Goal: Information Seeking & Learning: Learn about a topic

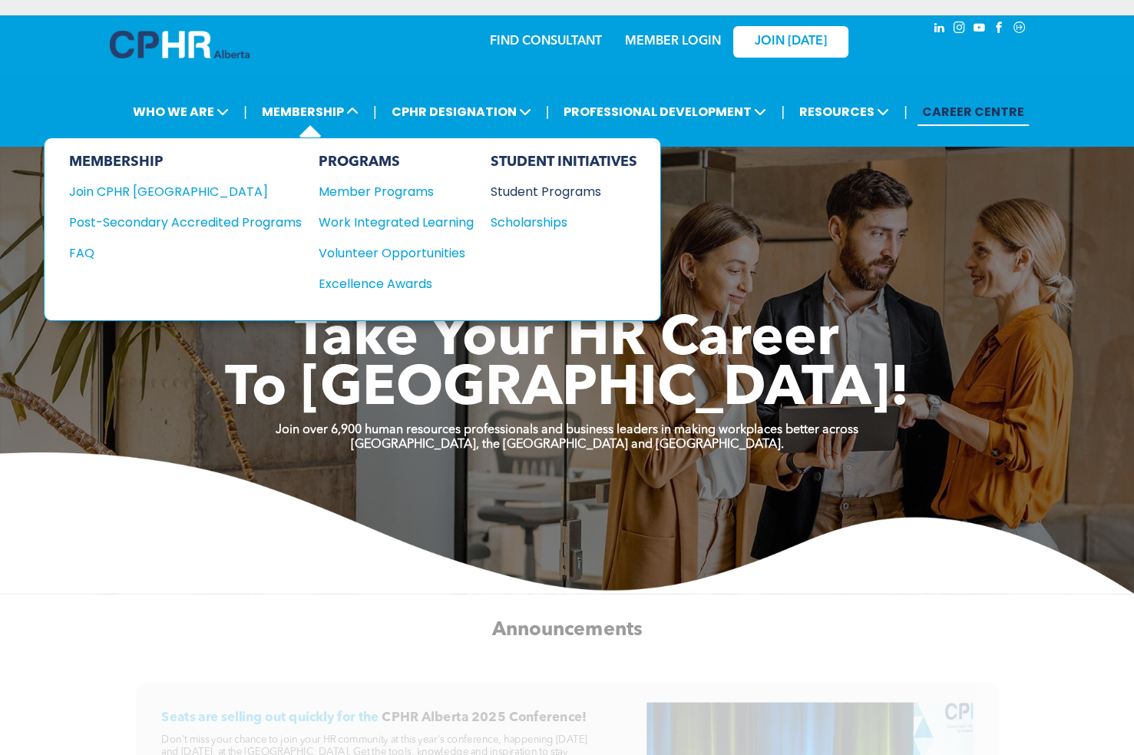
click at [509, 193] on div "Student Programs" at bounding box center [557, 191] width 132 height 19
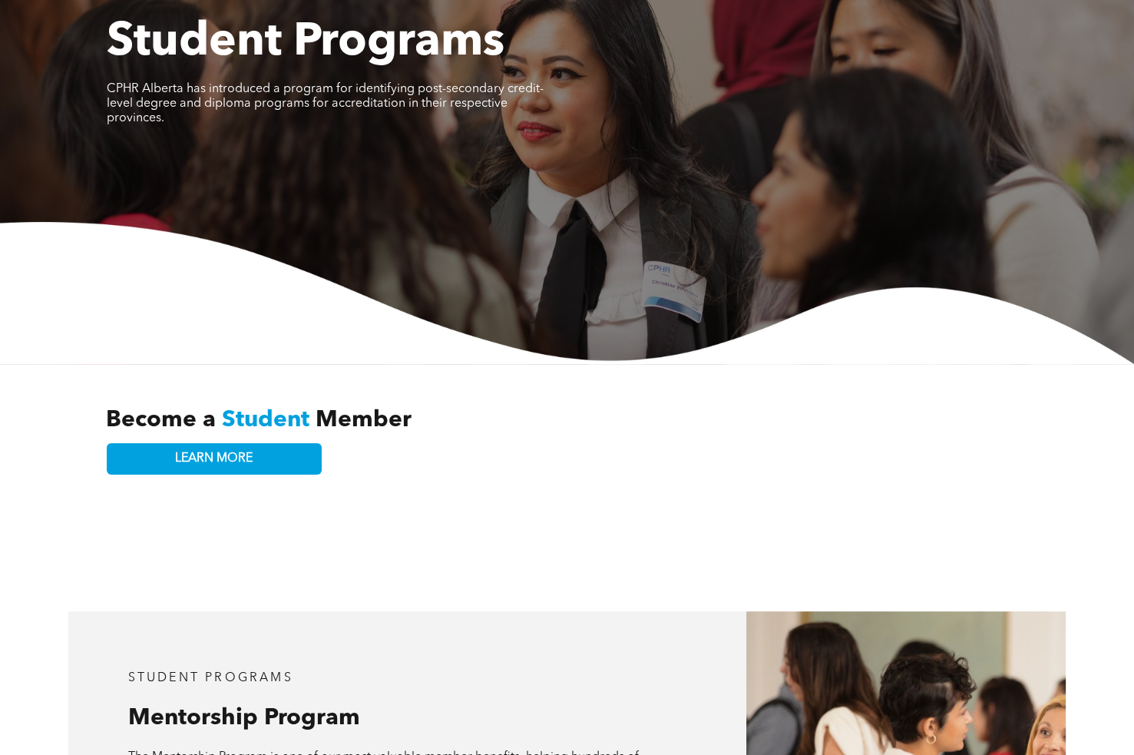
scroll to position [307, 0]
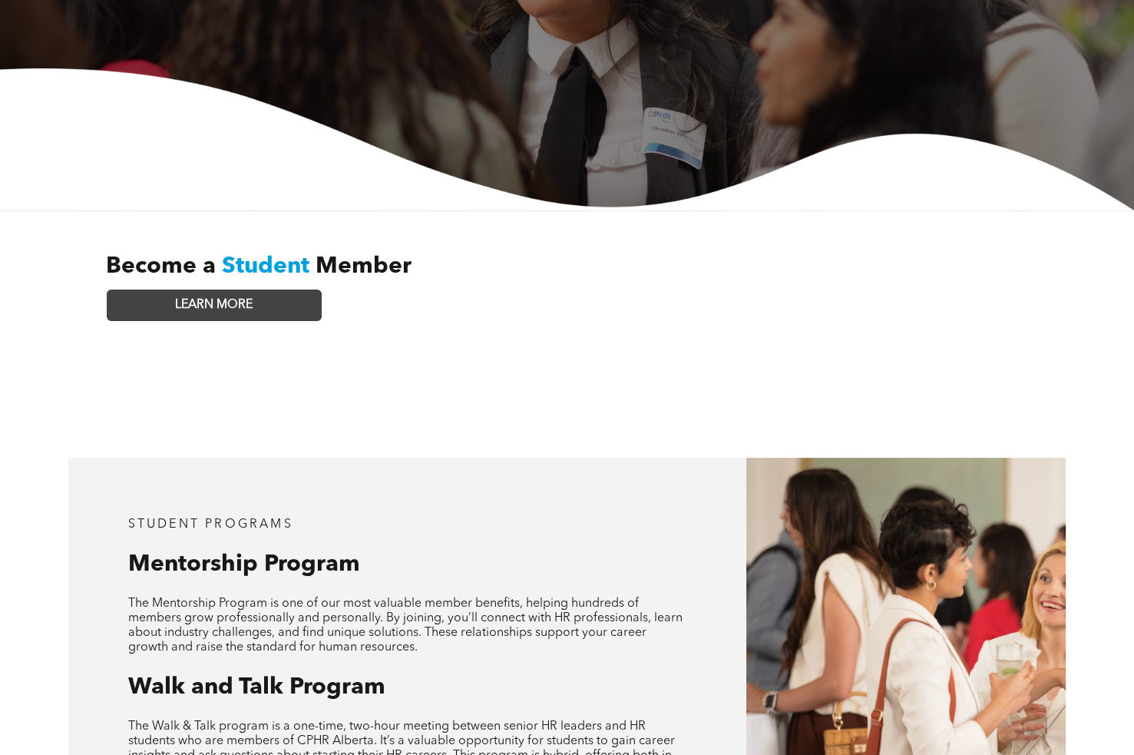
click at [270, 294] on link "LEARN MORE" at bounding box center [214, 304] width 215 height 31
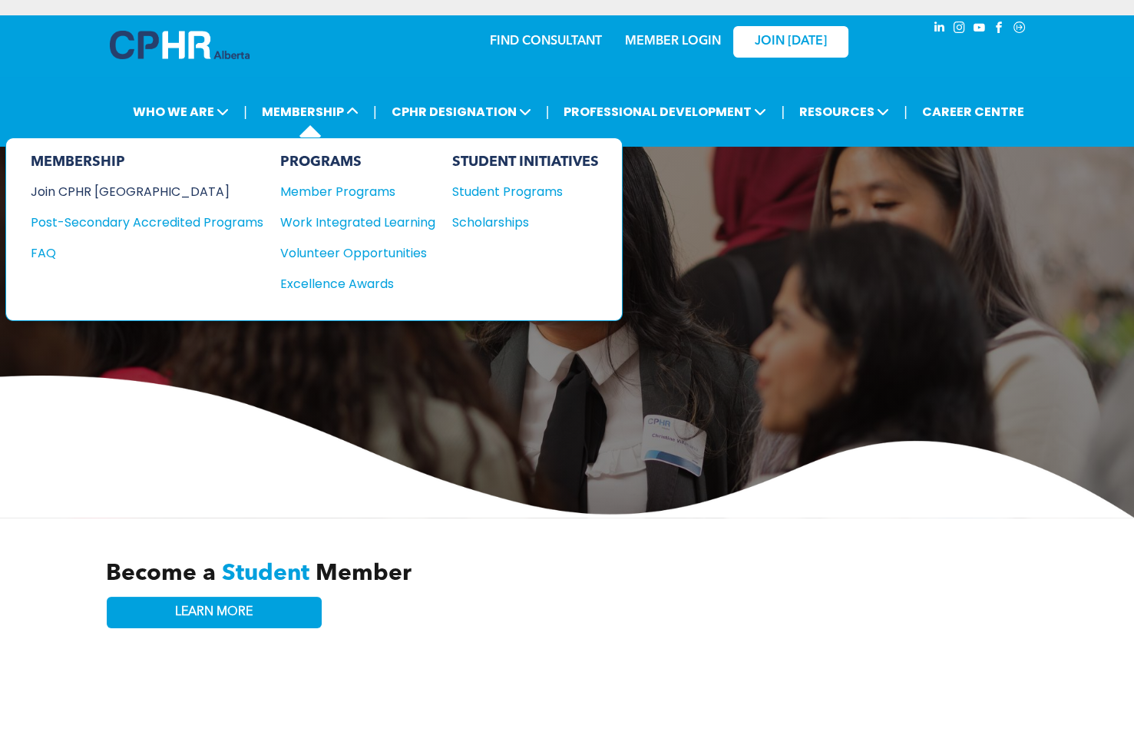
click at [122, 191] on div "Join CPHR [GEOGRAPHIC_DATA]" at bounding box center [136, 191] width 210 height 19
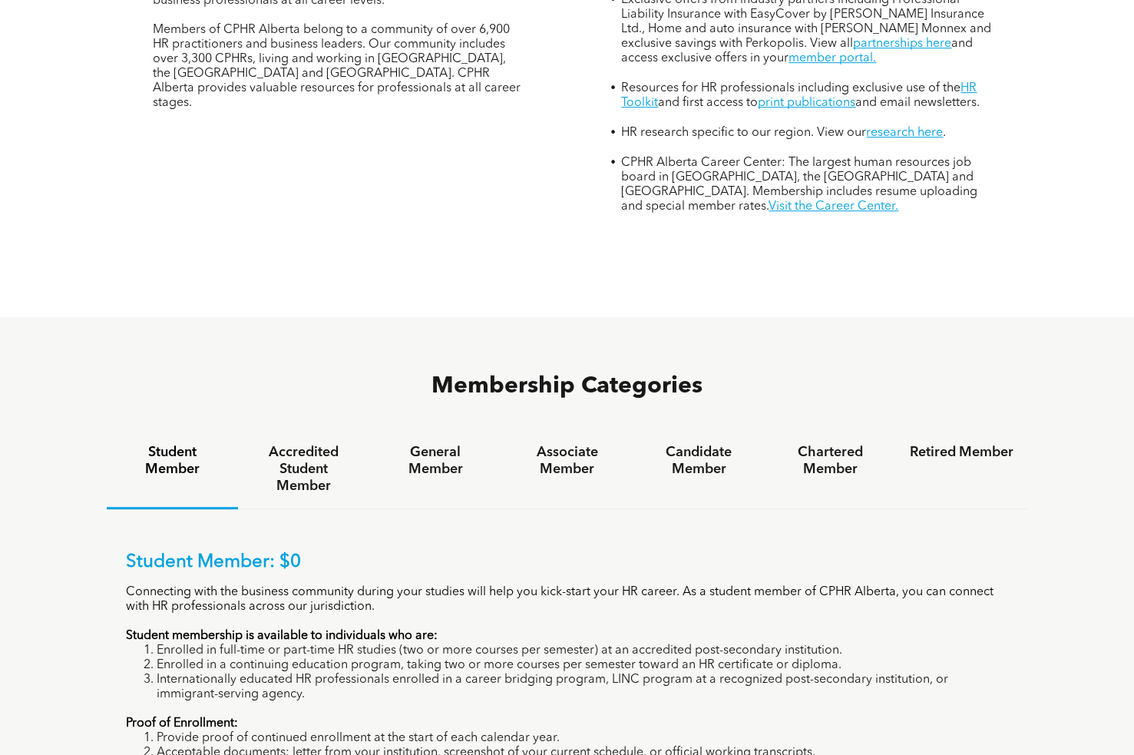
scroll to position [845, 0]
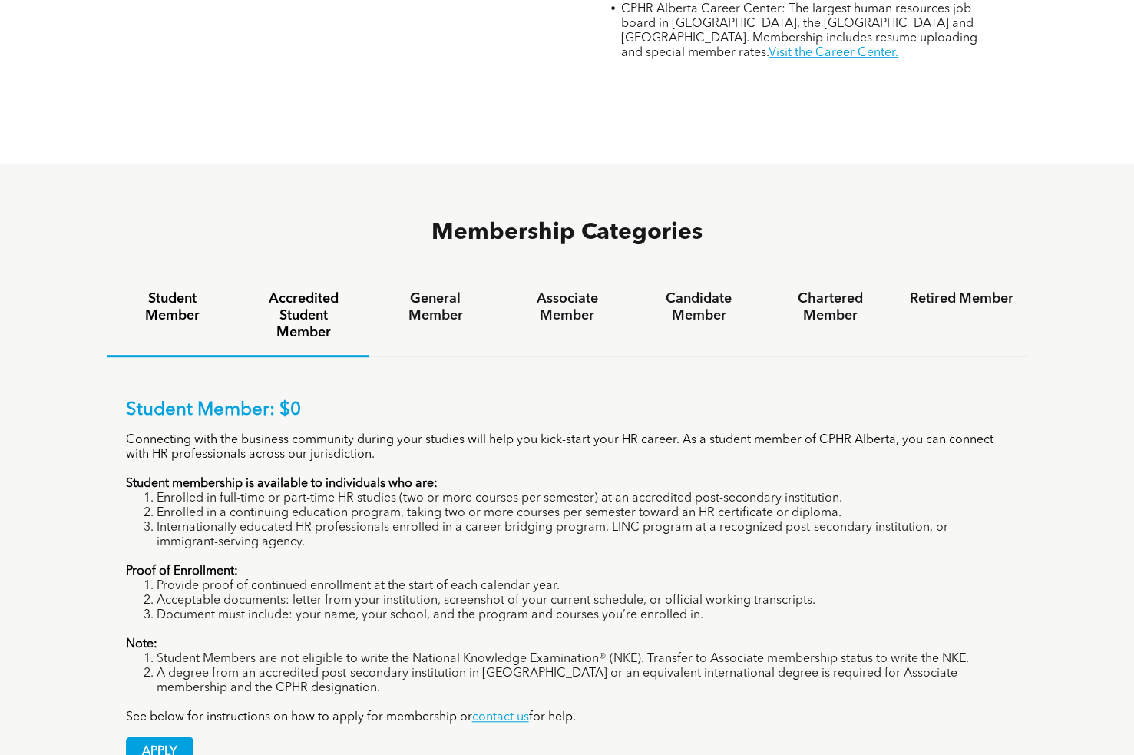
click at [294, 290] on h4 "Accredited Student Member" at bounding box center [304, 315] width 104 height 51
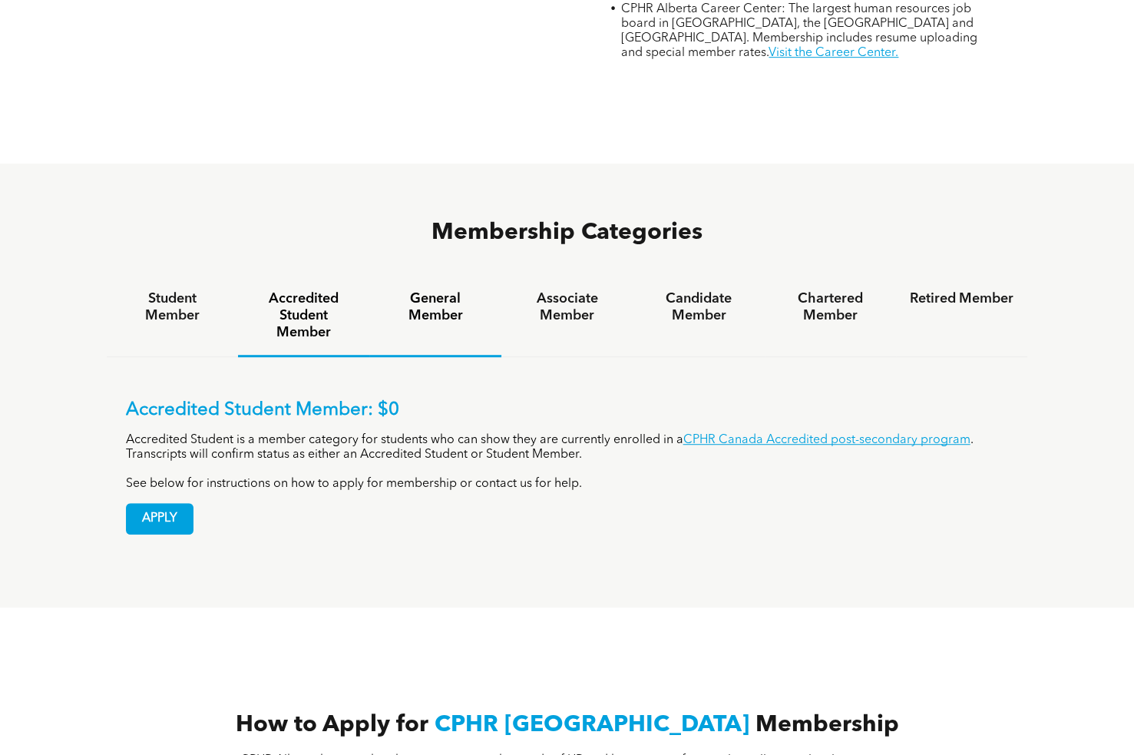
click at [440, 290] on h4 "General Member" at bounding box center [435, 307] width 104 height 34
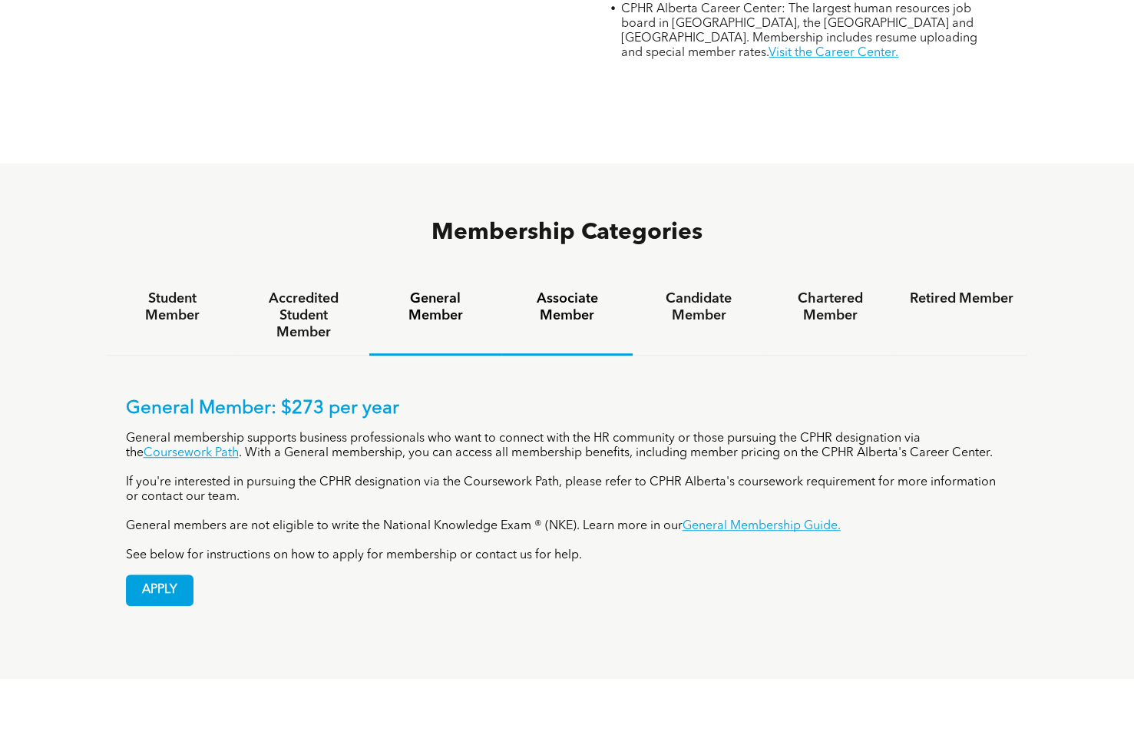
click at [562, 290] on h4 "Associate Member" at bounding box center [567, 307] width 104 height 34
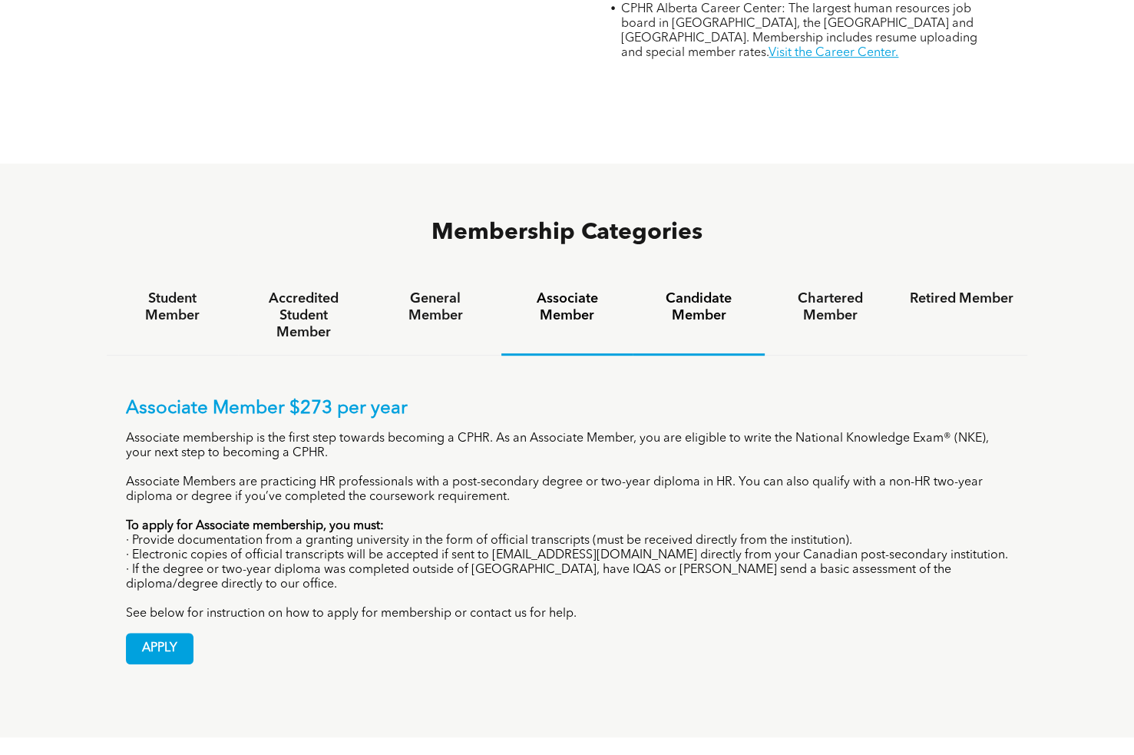
click at [722, 290] on h4 "Candidate Member" at bounding box center [699, 307] width 104 height 34
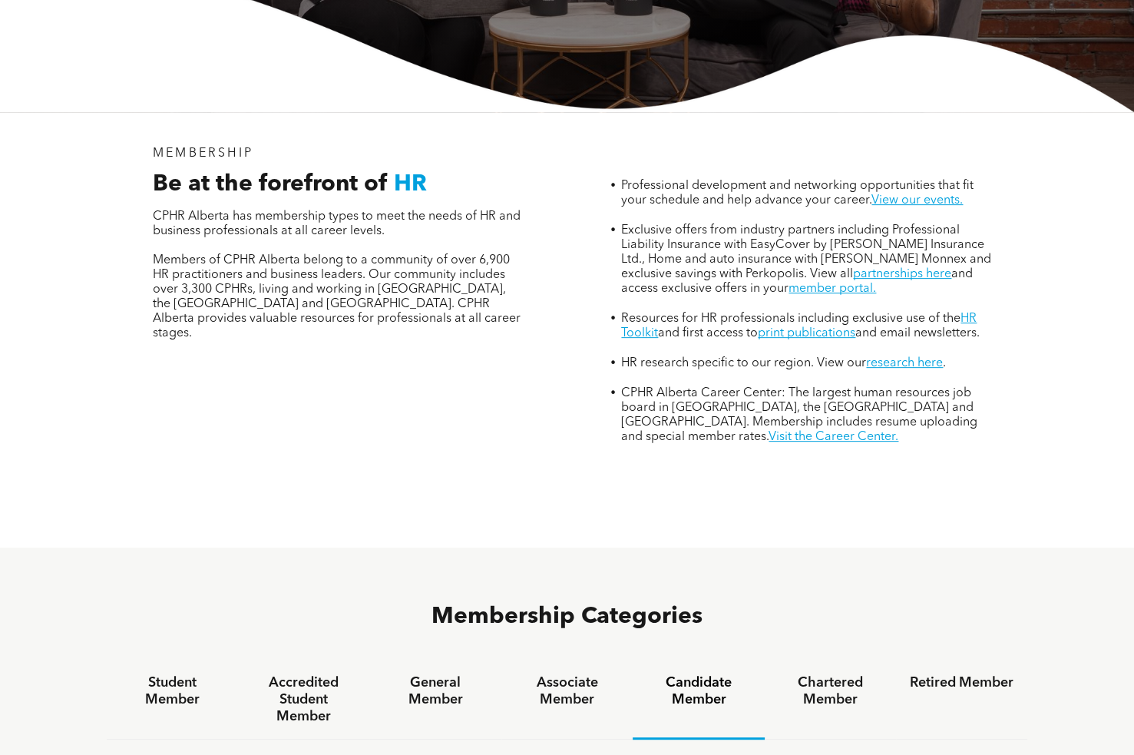
scroll to position [0, 0]
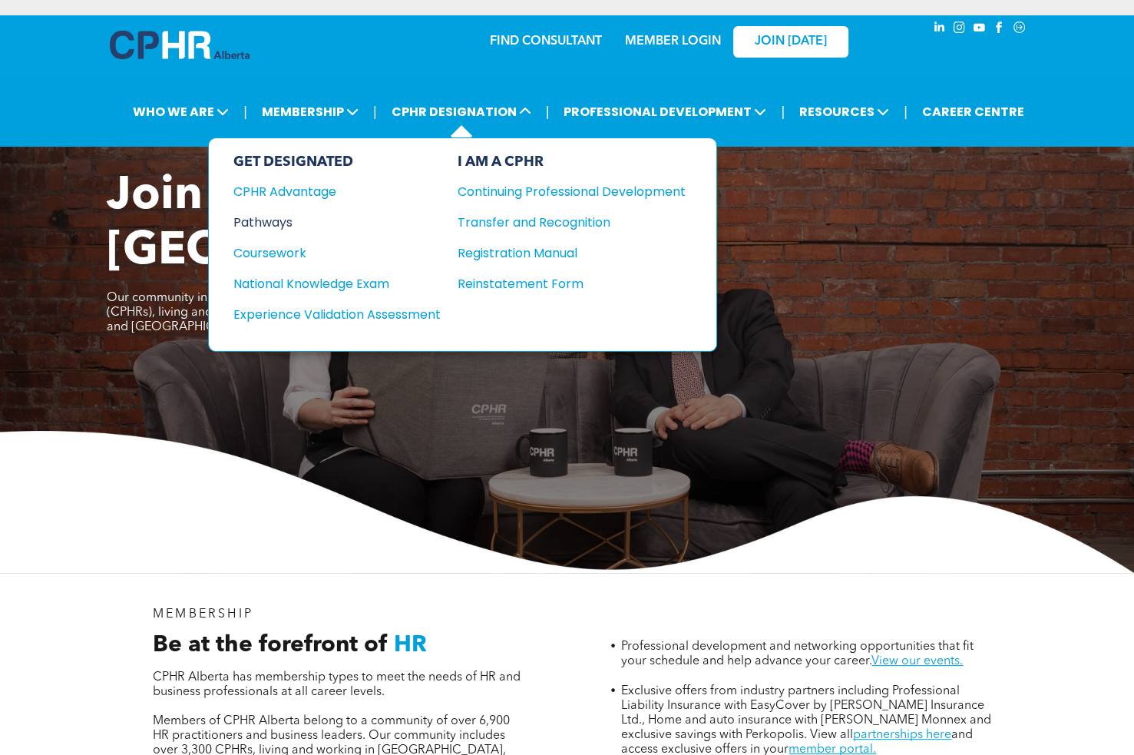
click at [280, 223] on div "Pathways" at bounding box center [326, 222] width 187 height 19
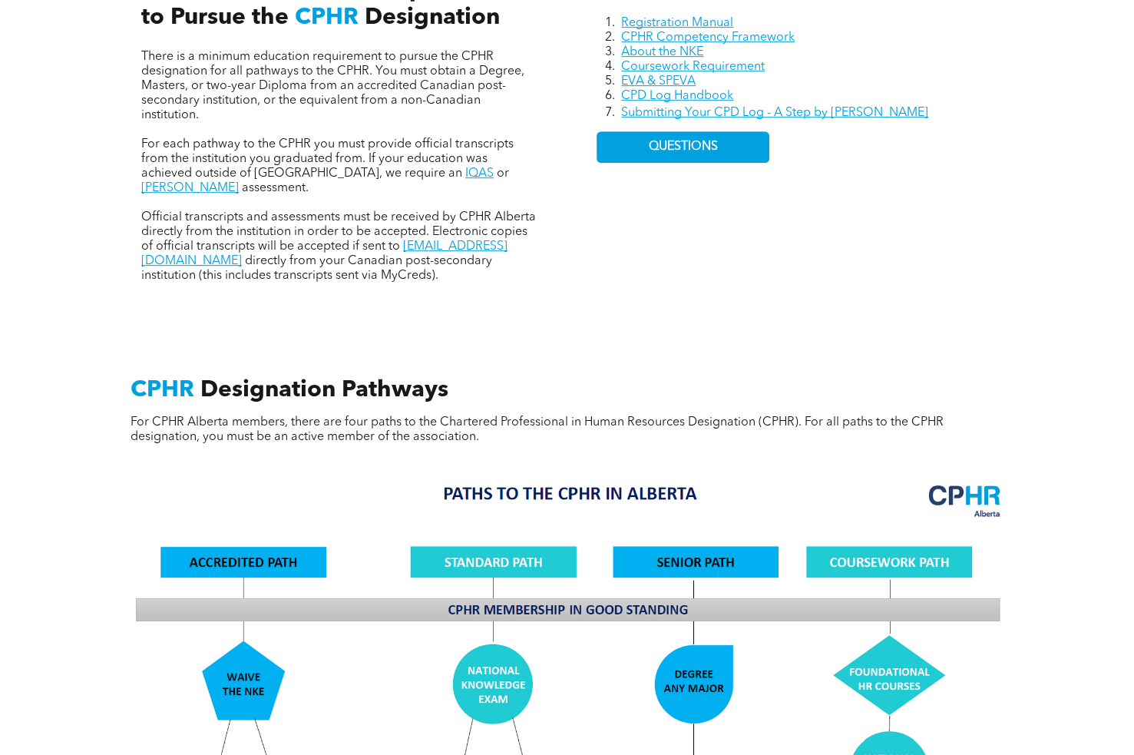
scroll to position [998, 0]
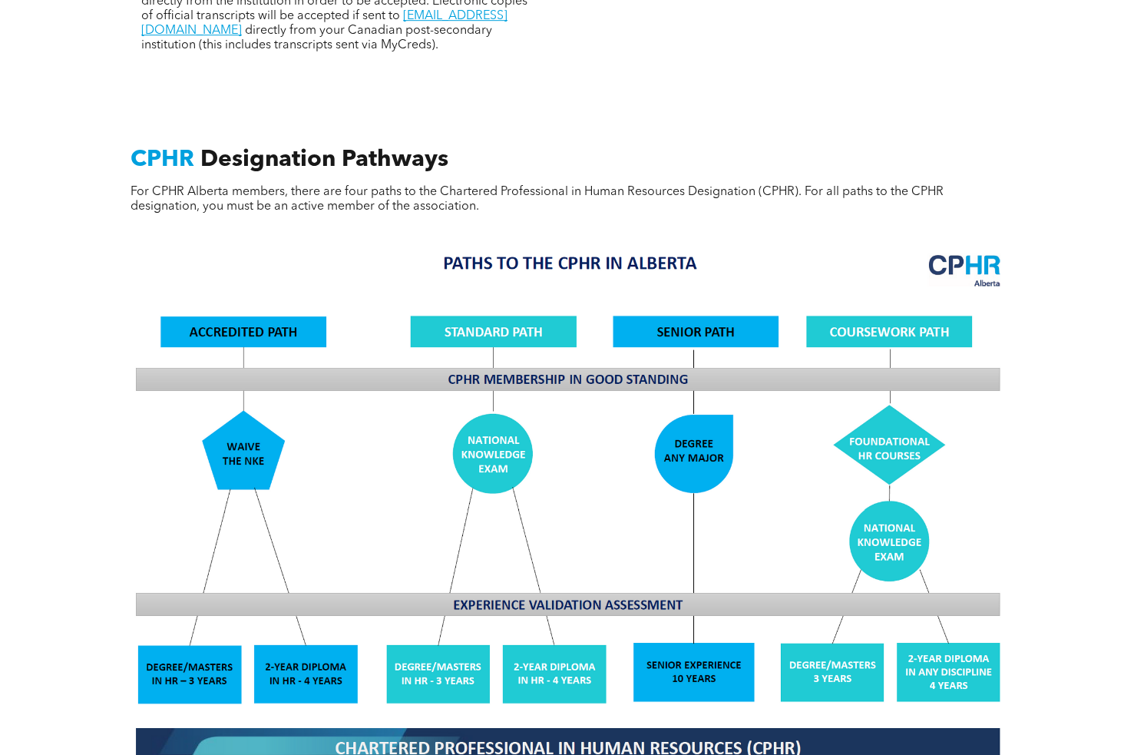
click at [238, 438] on img at bounding box center [567, 508] width 889 height 535
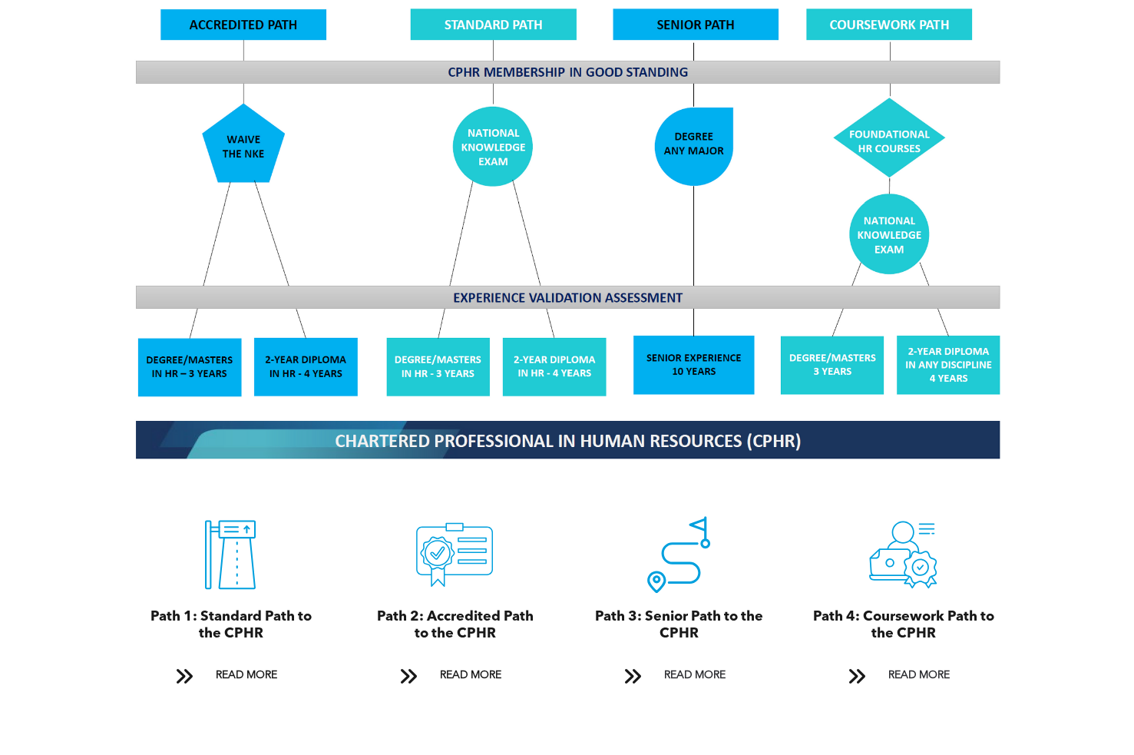
scroll to position [1382, 0]
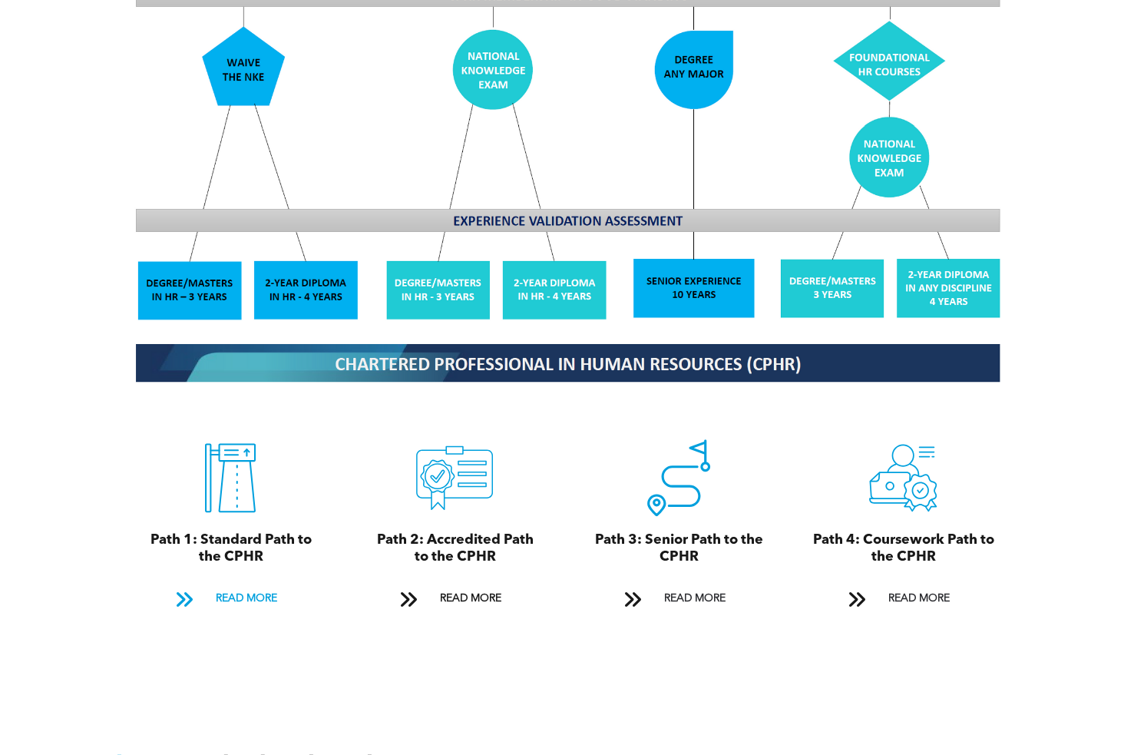
click at [273, 584] on span "READ MORE" at bounding box center [246, 598] width 72 height 28
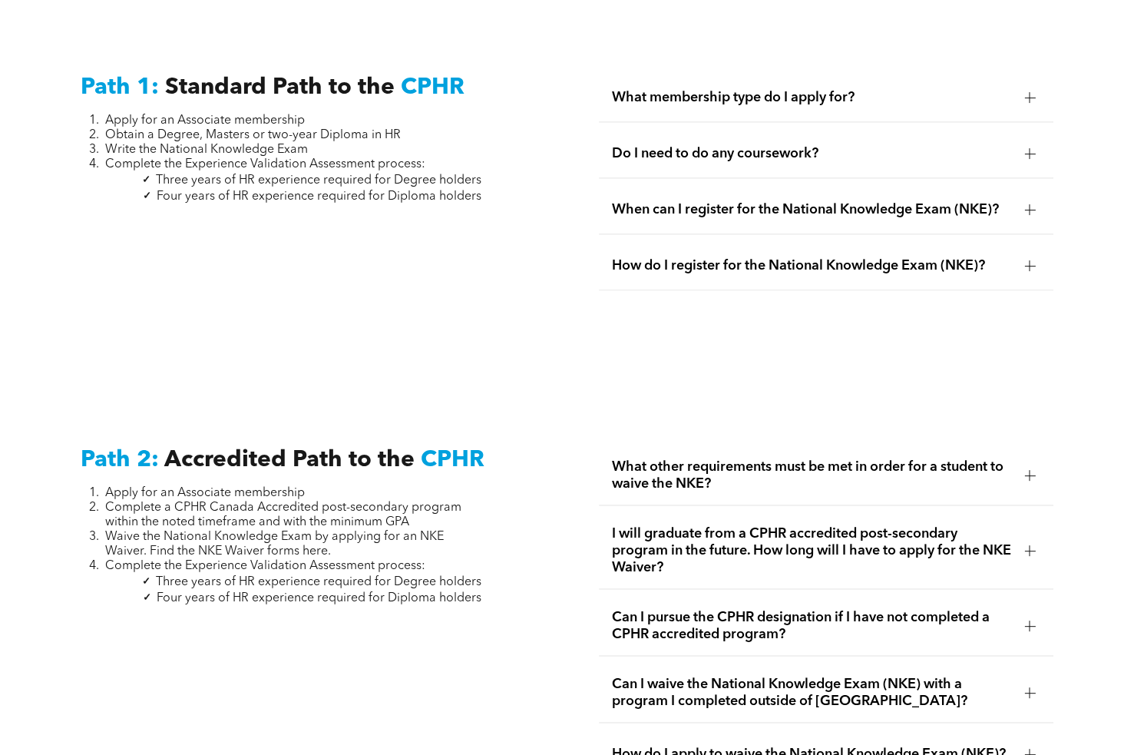
click at [842, 458] on span "What other requirements must be met in order for a student to waive the NKE?" at bounding box center [811, 475] width 401 height 34
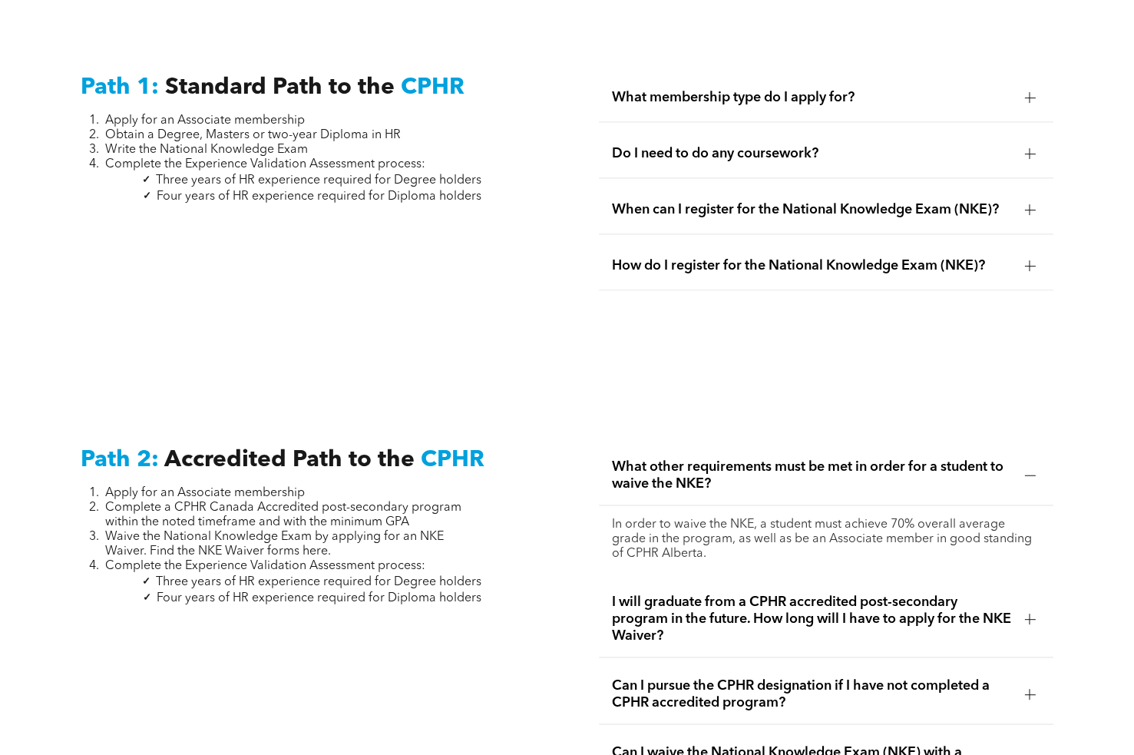
click at [692, 610] on span "I will graduate from a CPHR accredited post-secondary program in the future. Ho…" at bounding box center [811, 619] width 401 height 51
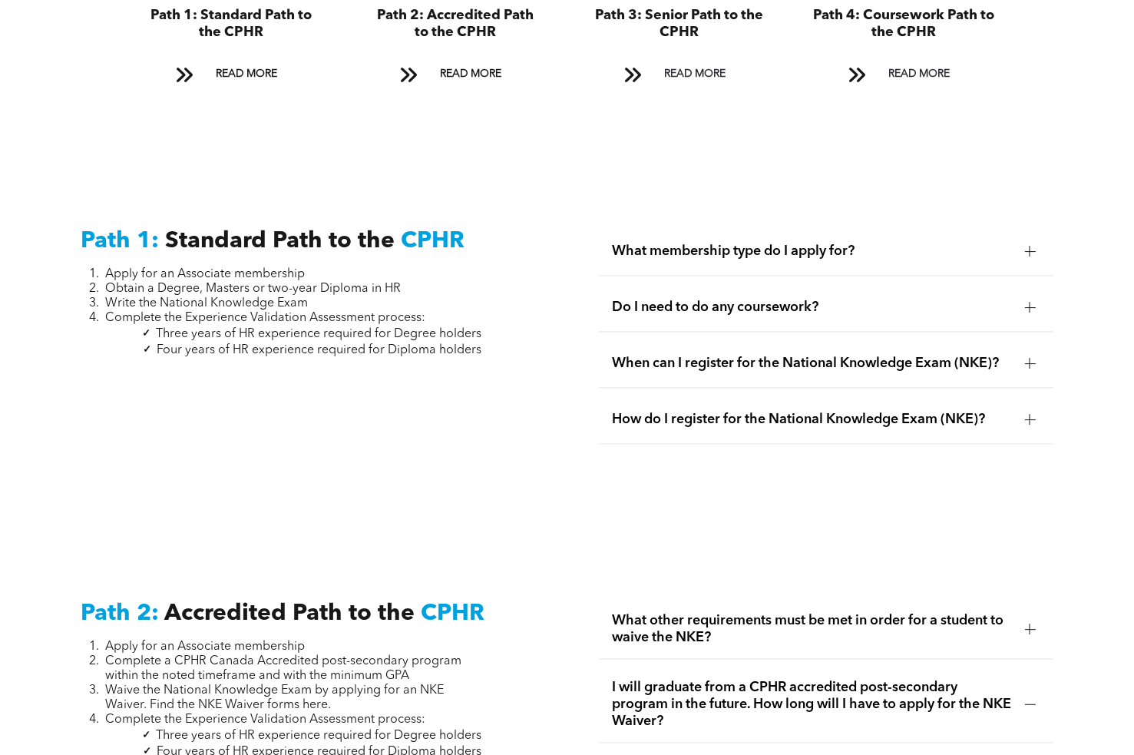
scroll to position [2444, 0]
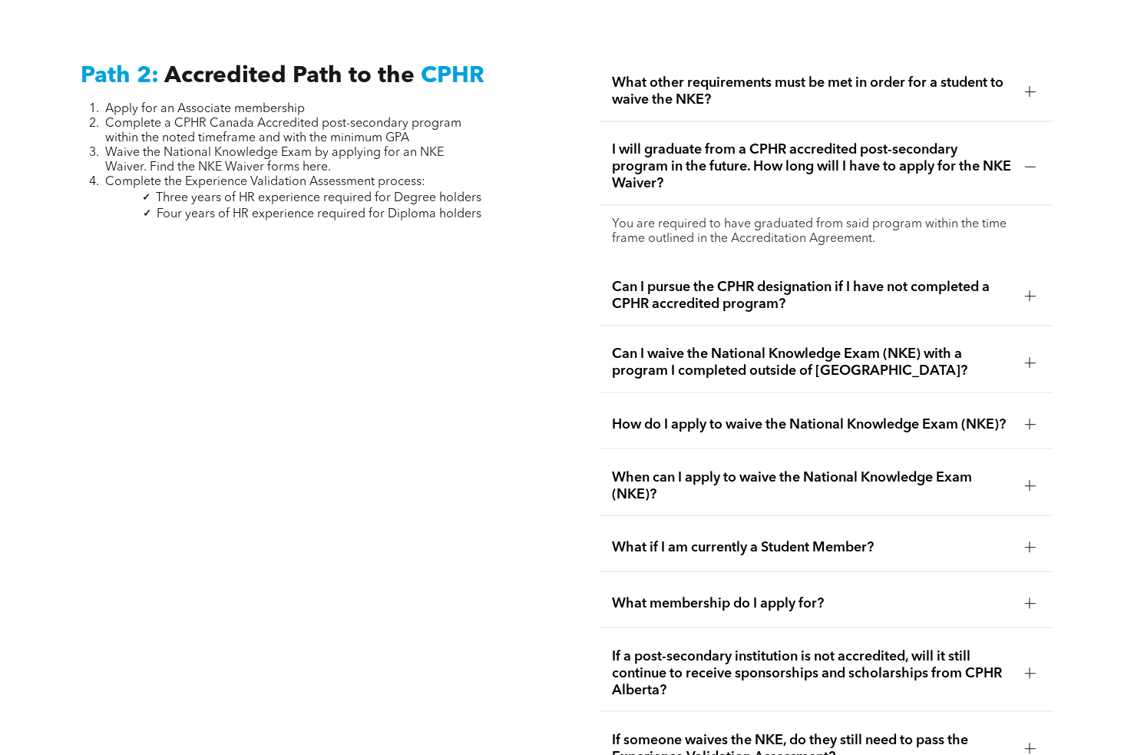
click at [723, 355] on span "Can I waive the National Knowledge Exam (NKE) with a program I completed outsid…" at bounding box center [811, 363] width 401 height 34
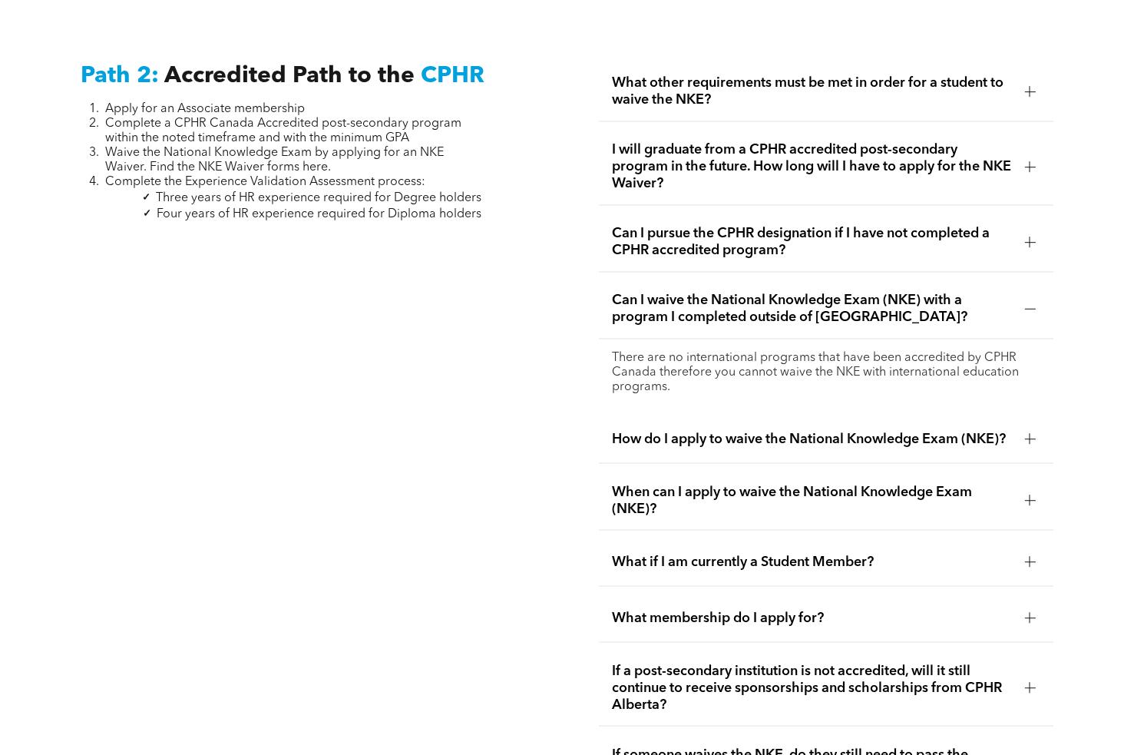
click at [755, 433] on span "How do I apply to waive the National Knowledge Exam (NKE)?" at bounding box center [811, 438] width 401 height 17
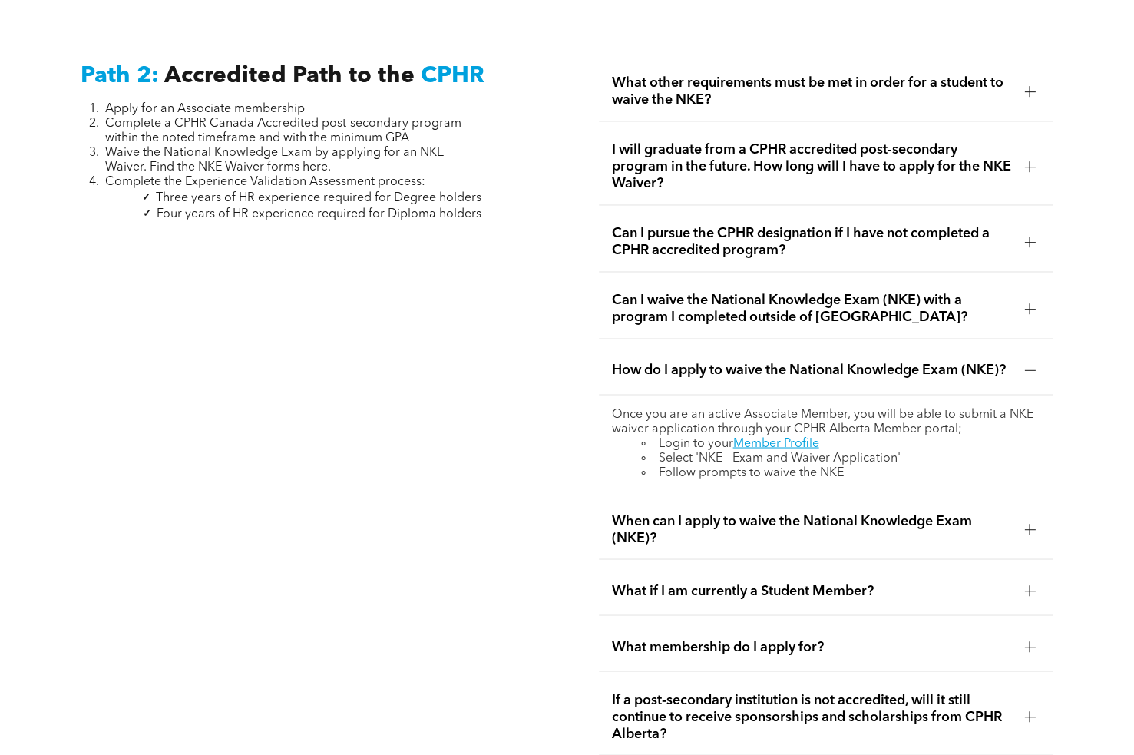
scroll to position [2521, 0]
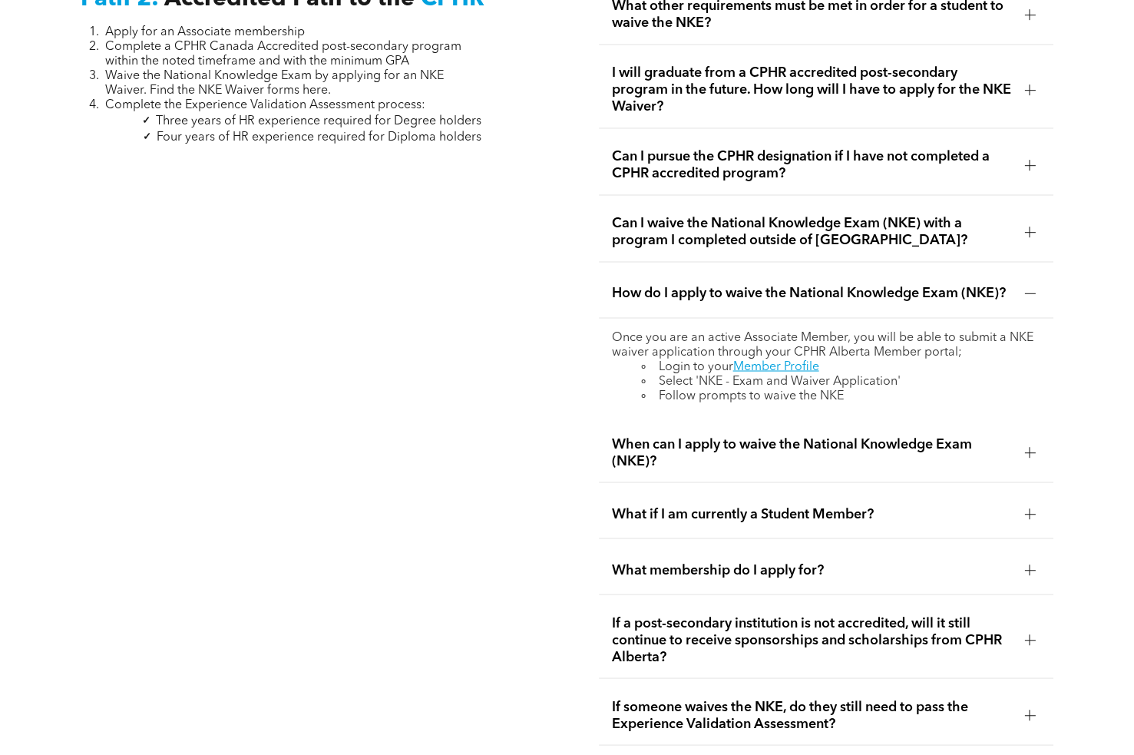
click at [793, 506] on span "What if I am currently a Student Member?" at bounding box center [811, 513] width 401 height 17
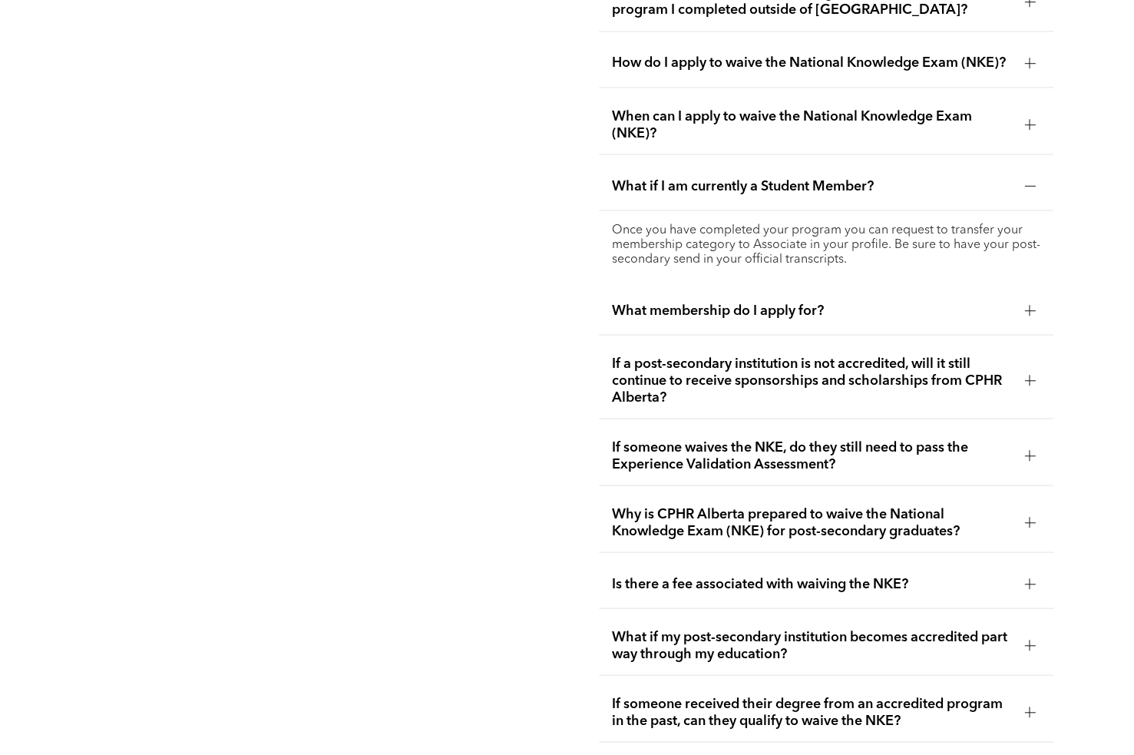
scroll to position [3059, 0]
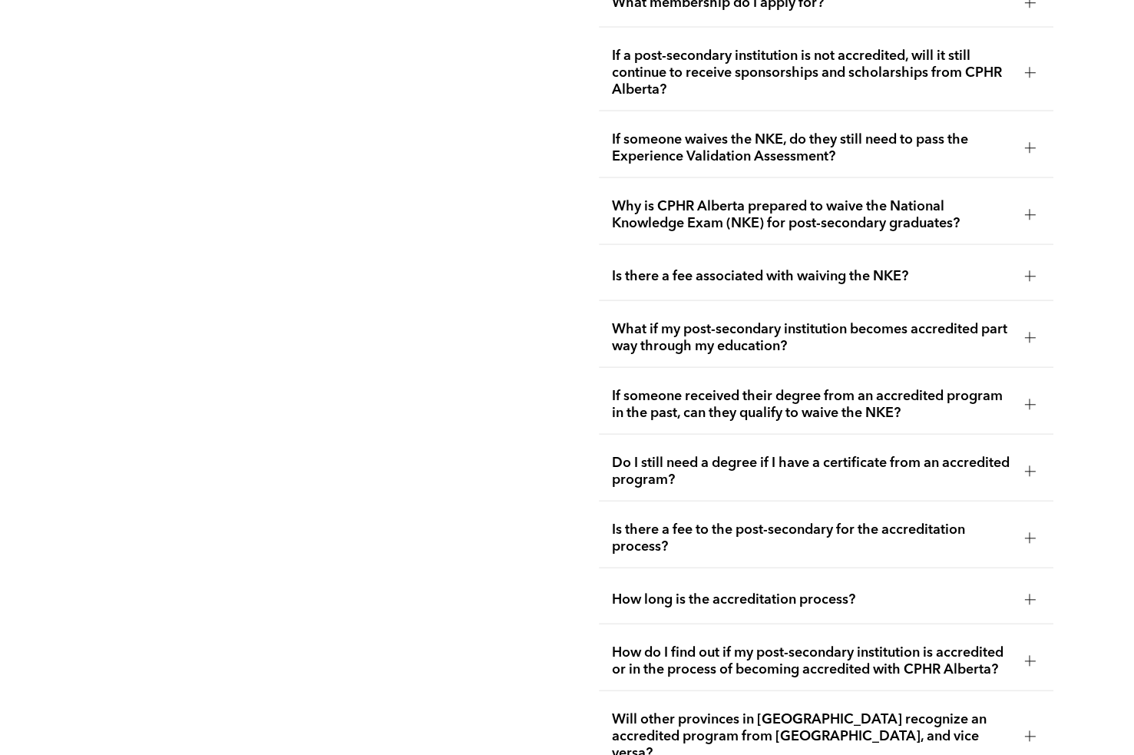
click at [745, 375] on div "If someone received their degree from an accredited program in the past, can th…" at bounding box center [826, 404] width 455 height 59
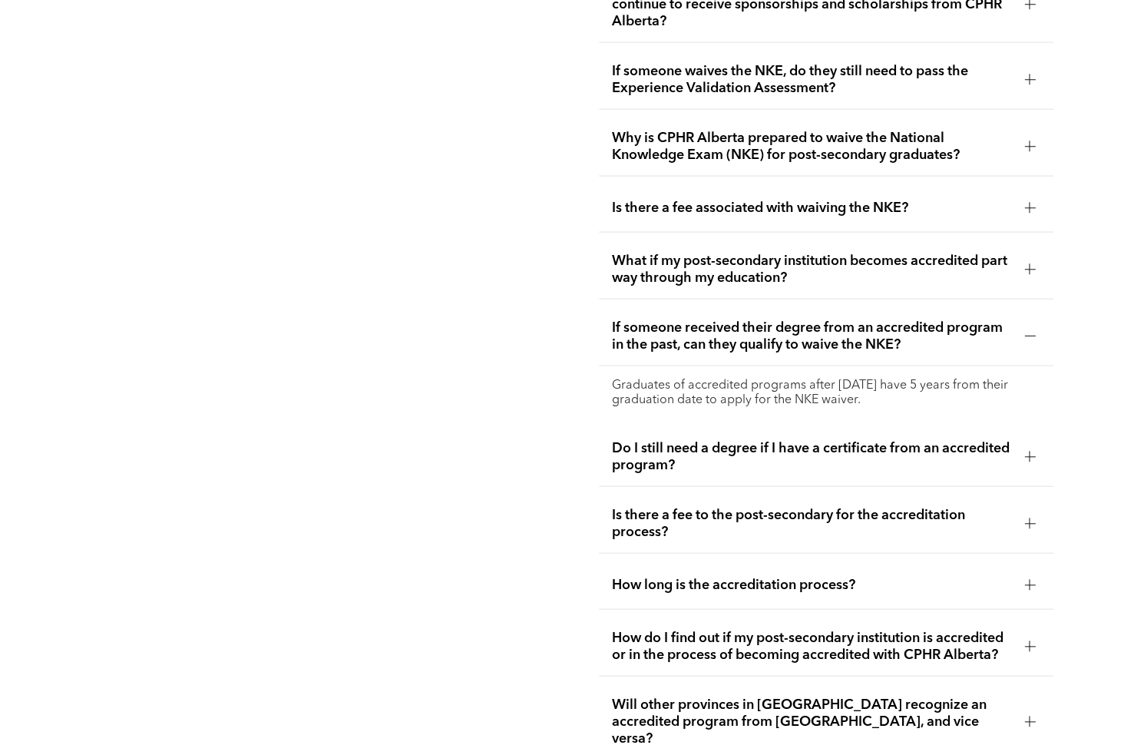
scroll to position [0, 0]
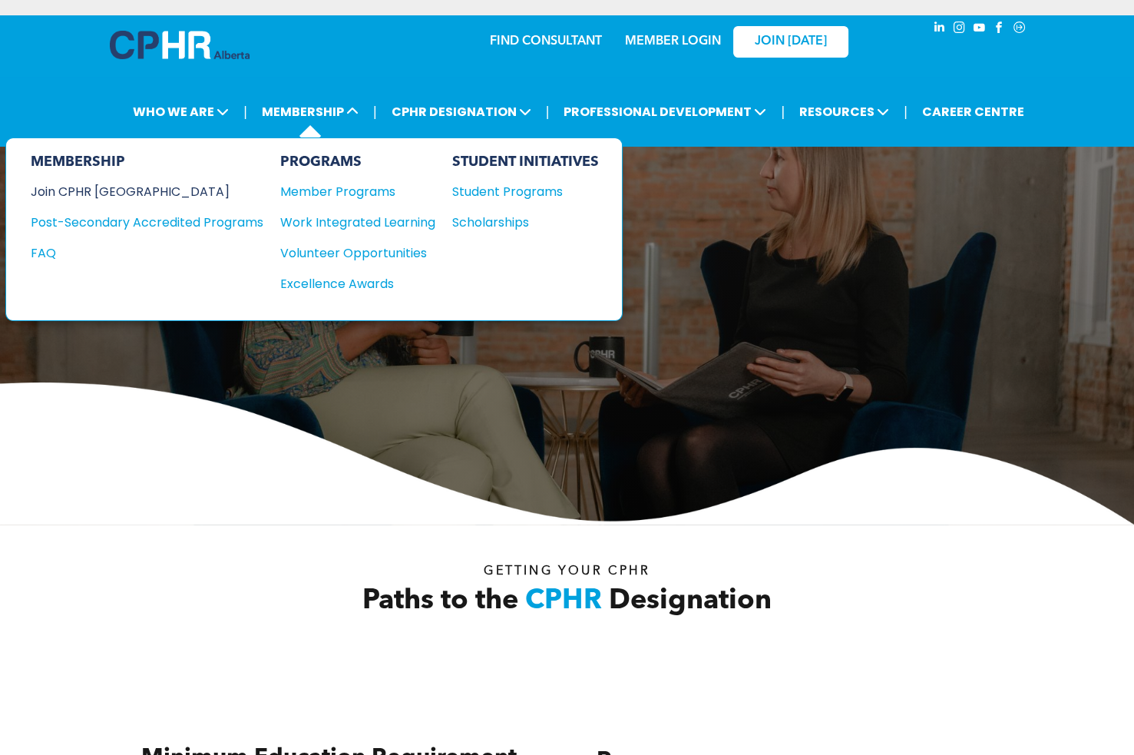
click at [133, 196] on div "Join CPHR [GEOGRAPHIC_DATA]" at bounding box center [136, 191] width 210 height 19
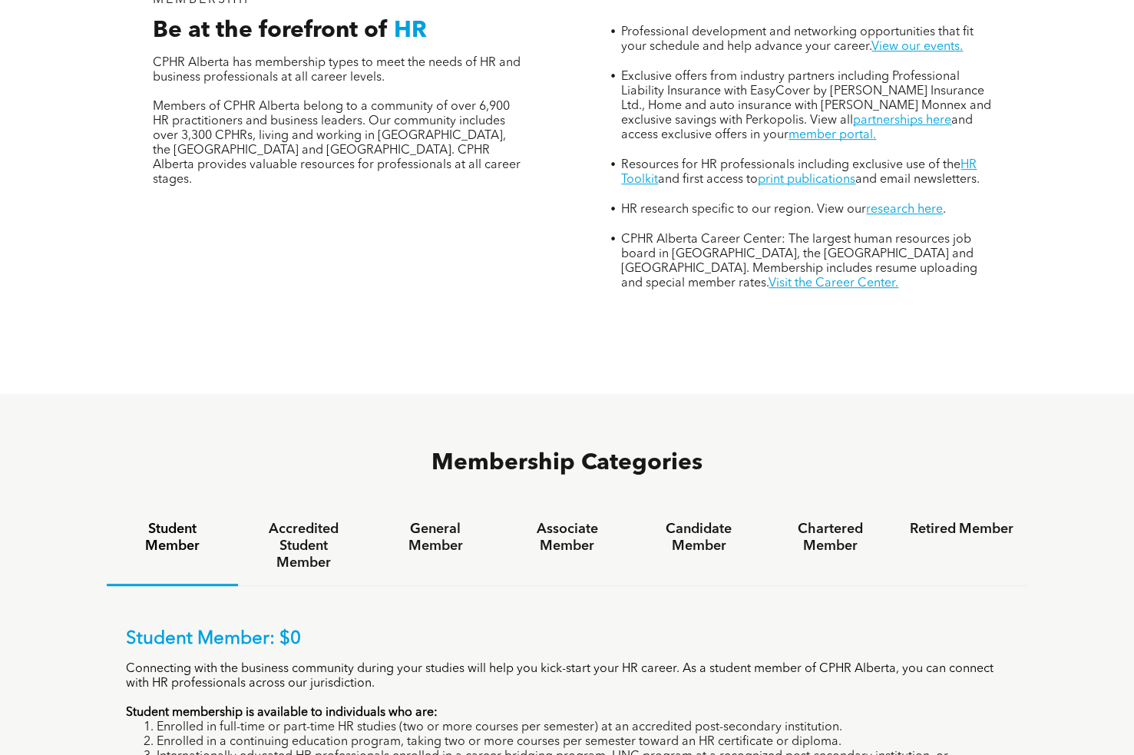
scroll to position [691, 0]
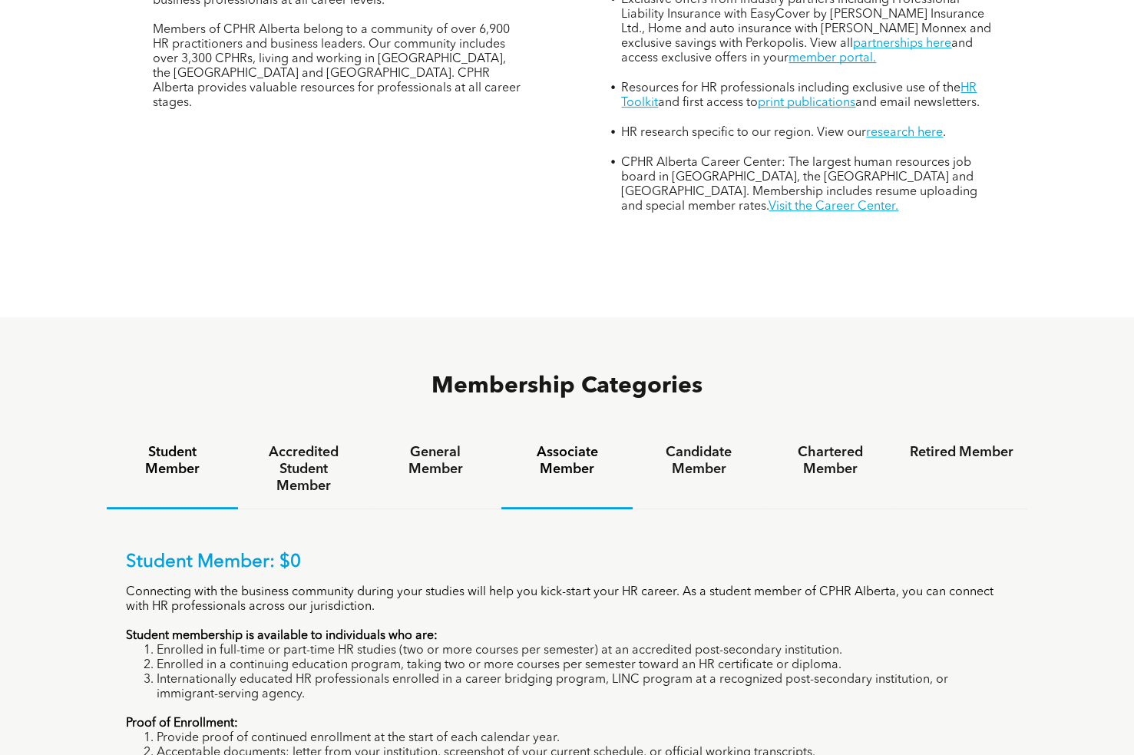
click at [566, 444] on h4 "Associate Member" at bounding box center [567, 461] width 104 height 34
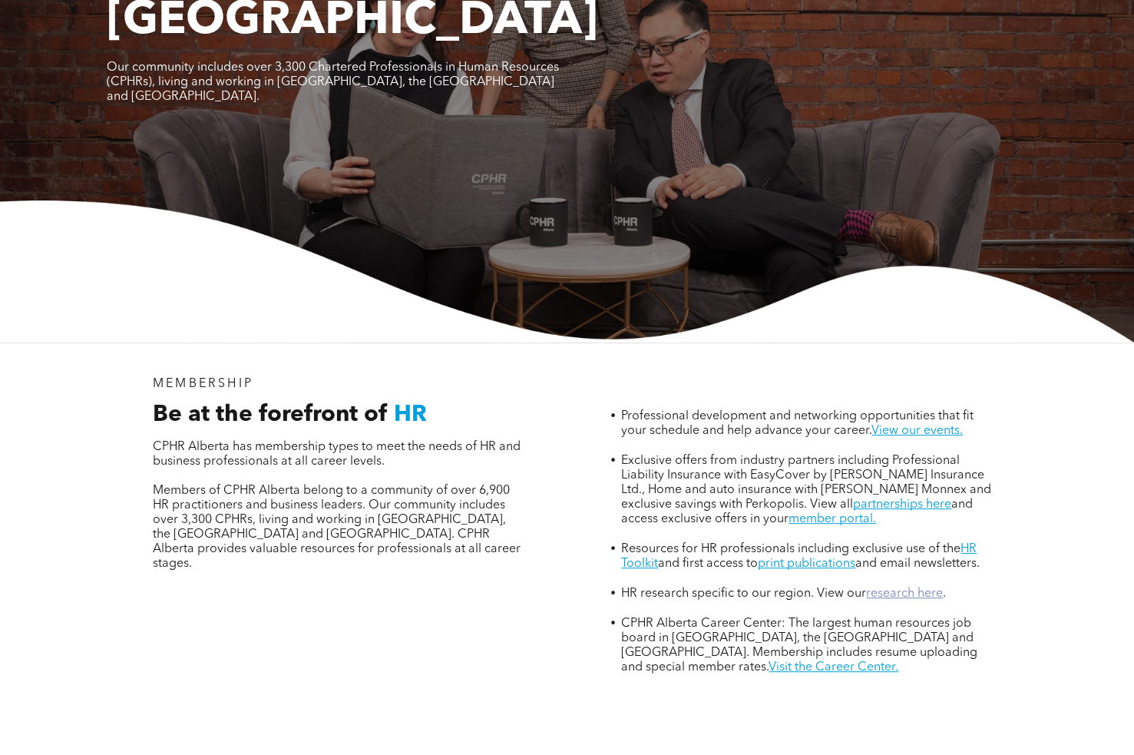
scroll to position [0, 0]
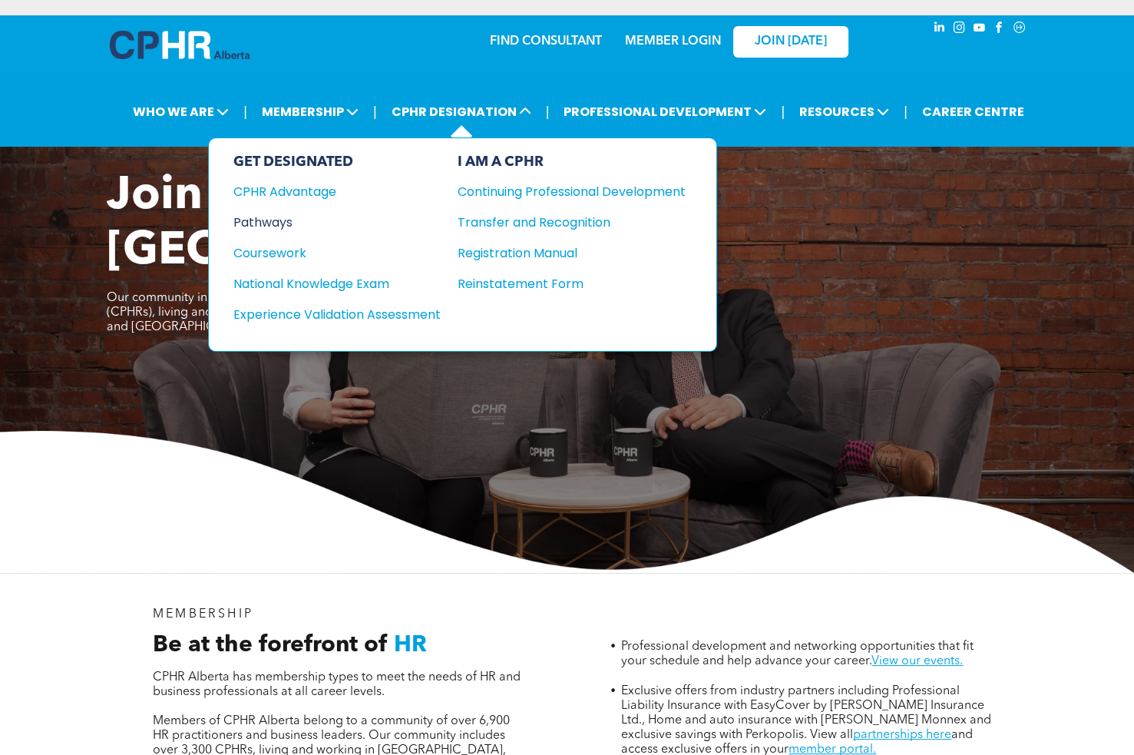
click at [301, 220] on div "Pathways" at bounding box center [326, 222] width 187 height 19
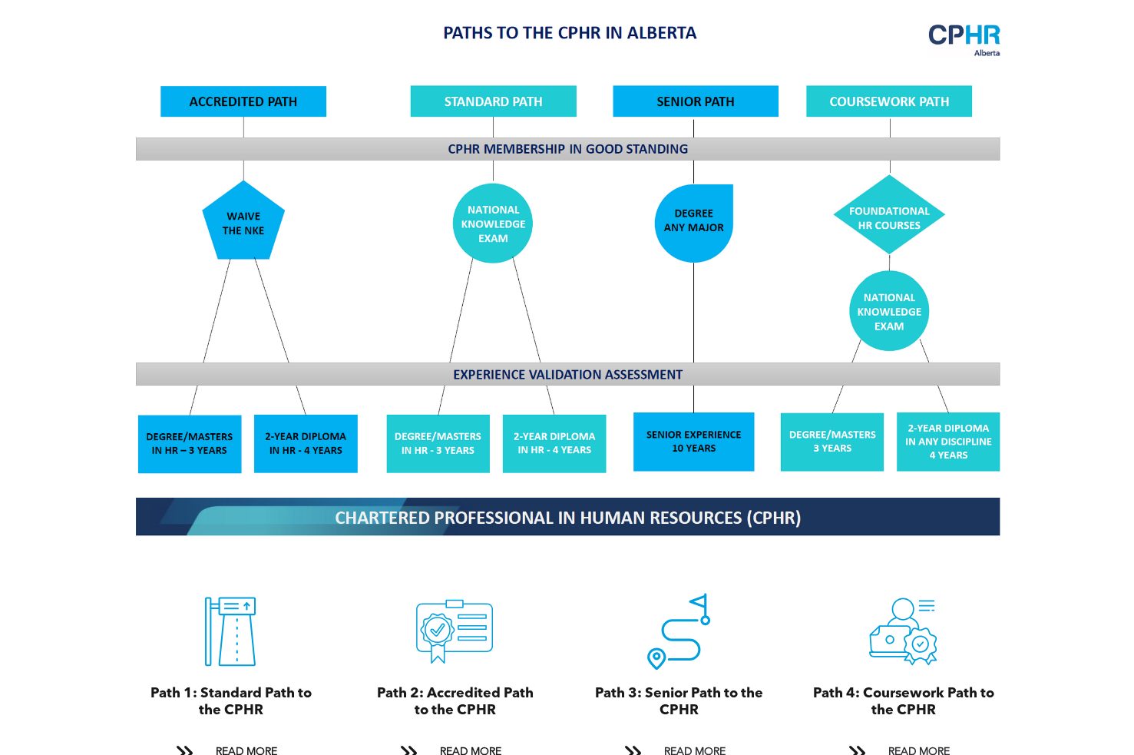
scroll to position [1536, 0]
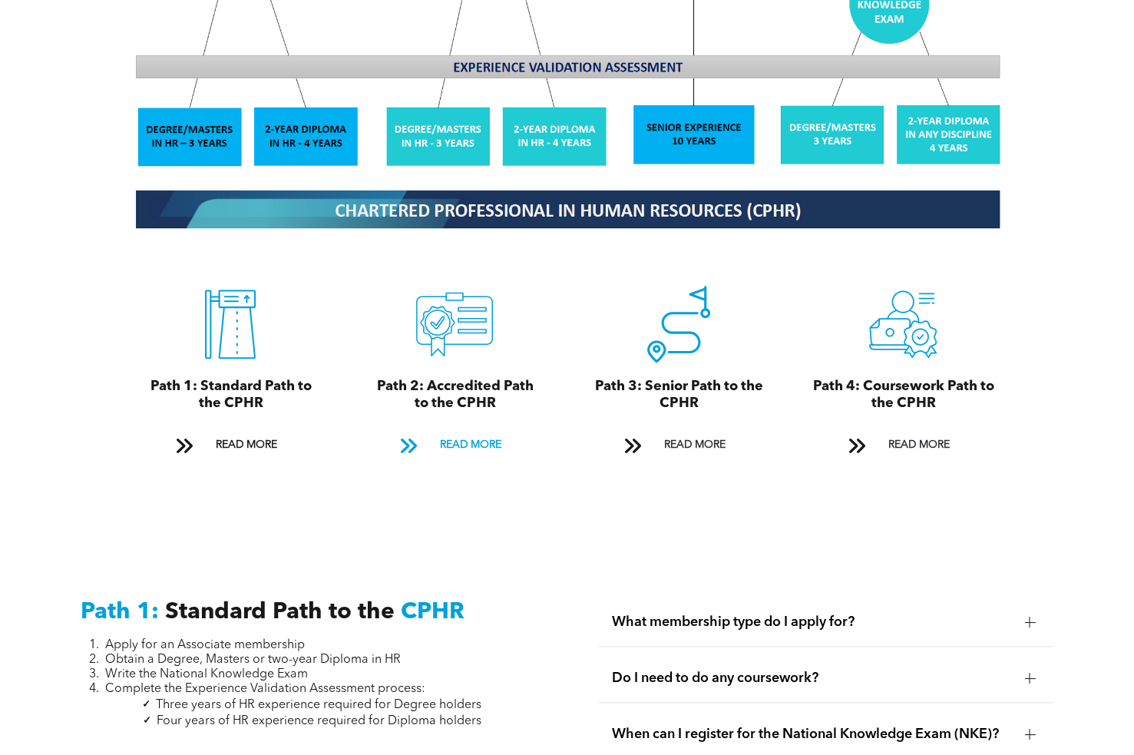
click at [454, 431] on span "READ MORE" at bounding box center [470, 445] width 72 height 28
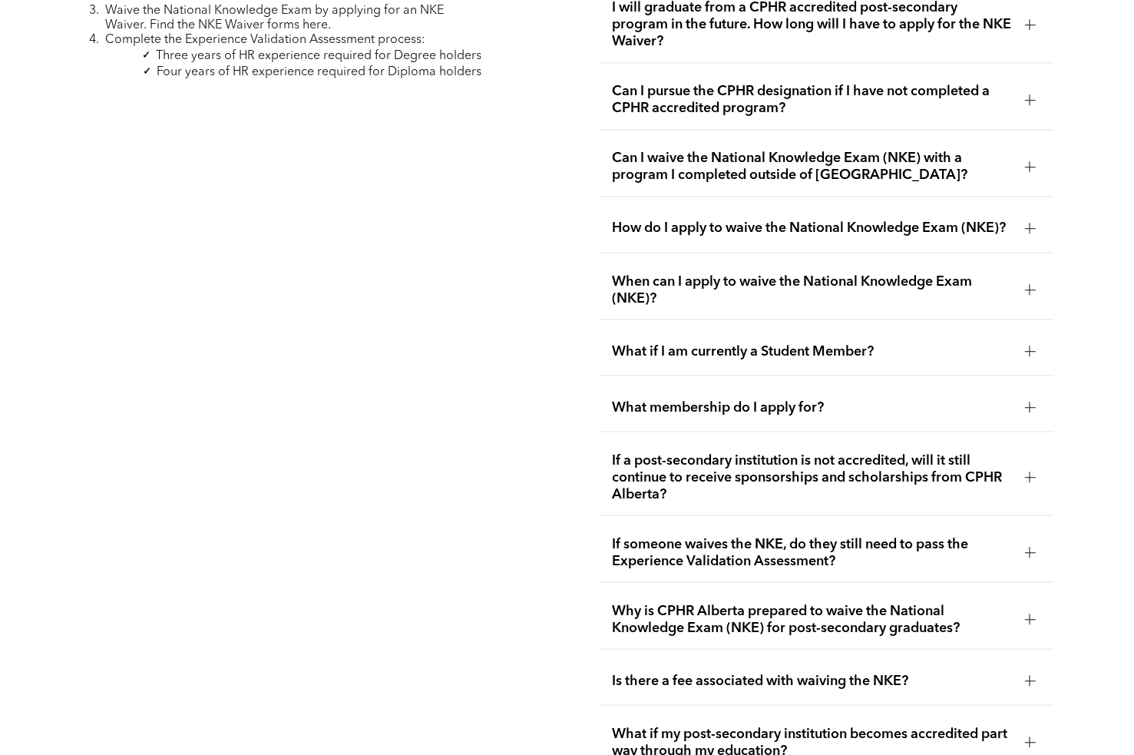
scroll to position [2663, 0]
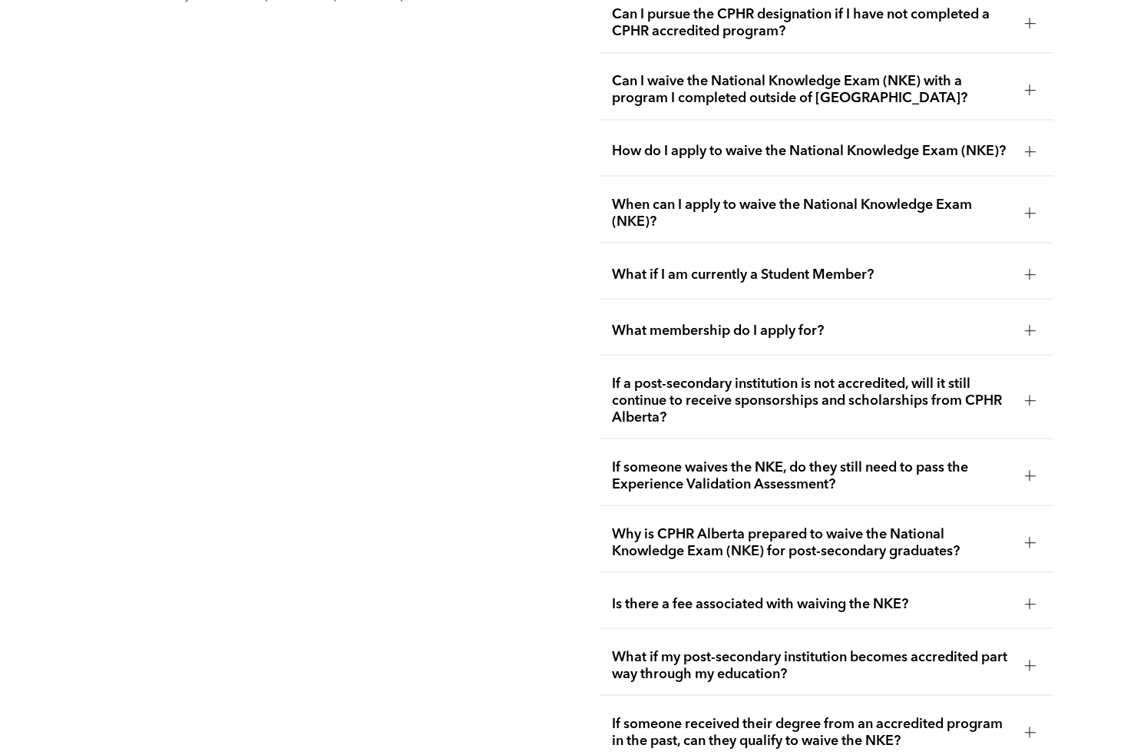
click at [819, 595] on span "Is there a fee associated with waiving the NKE?" at bounding box center [811, 603] width 401 height 17
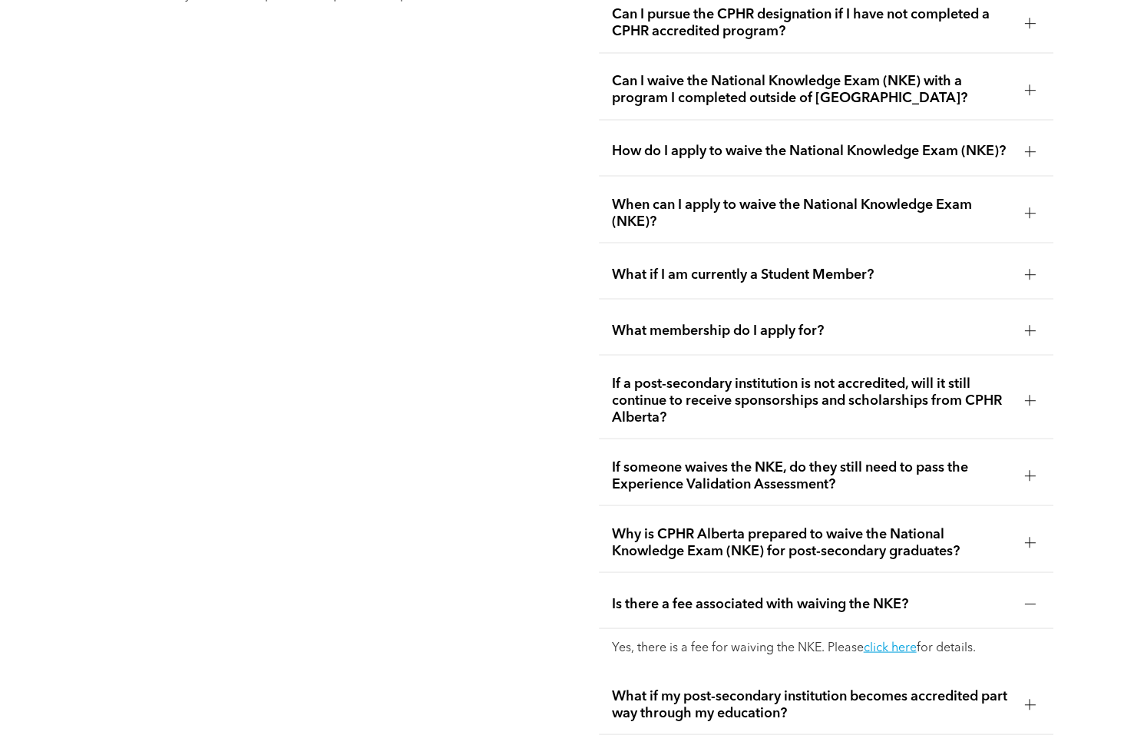
scroll to position [2740, 0]
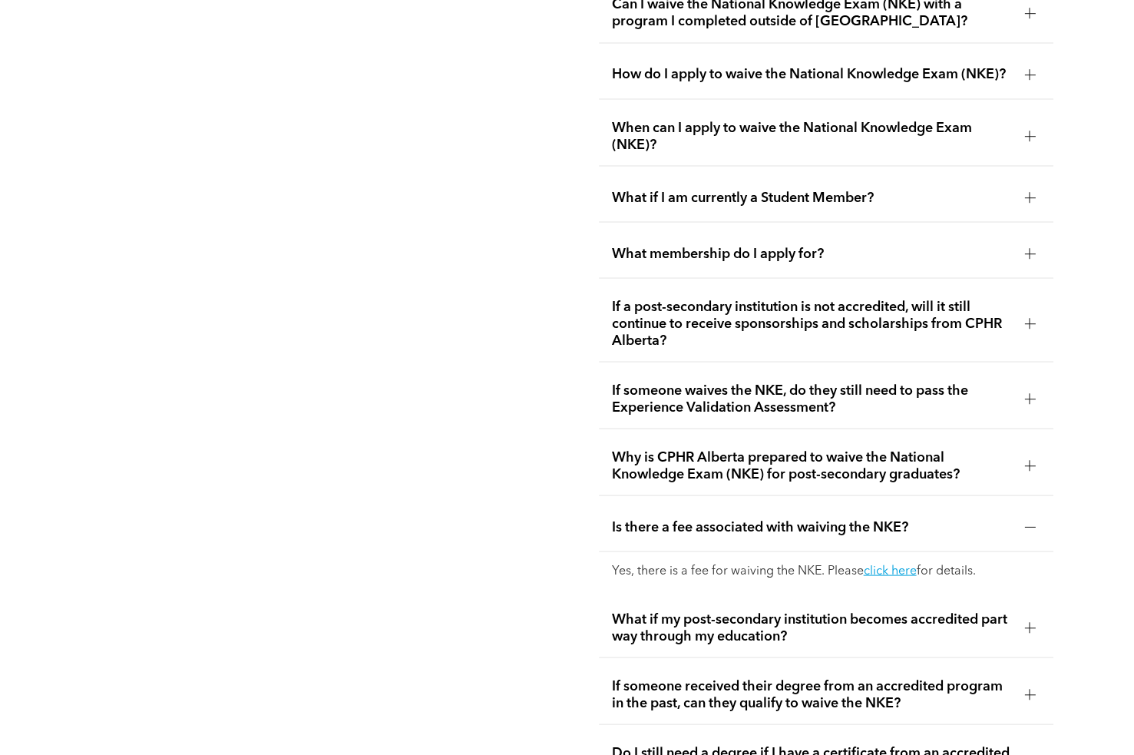
click at [814, 610] on span "What if my post-secondary institution becomes accredited part way through my ed…" at bounding box center [811, 627] width 401 height 34
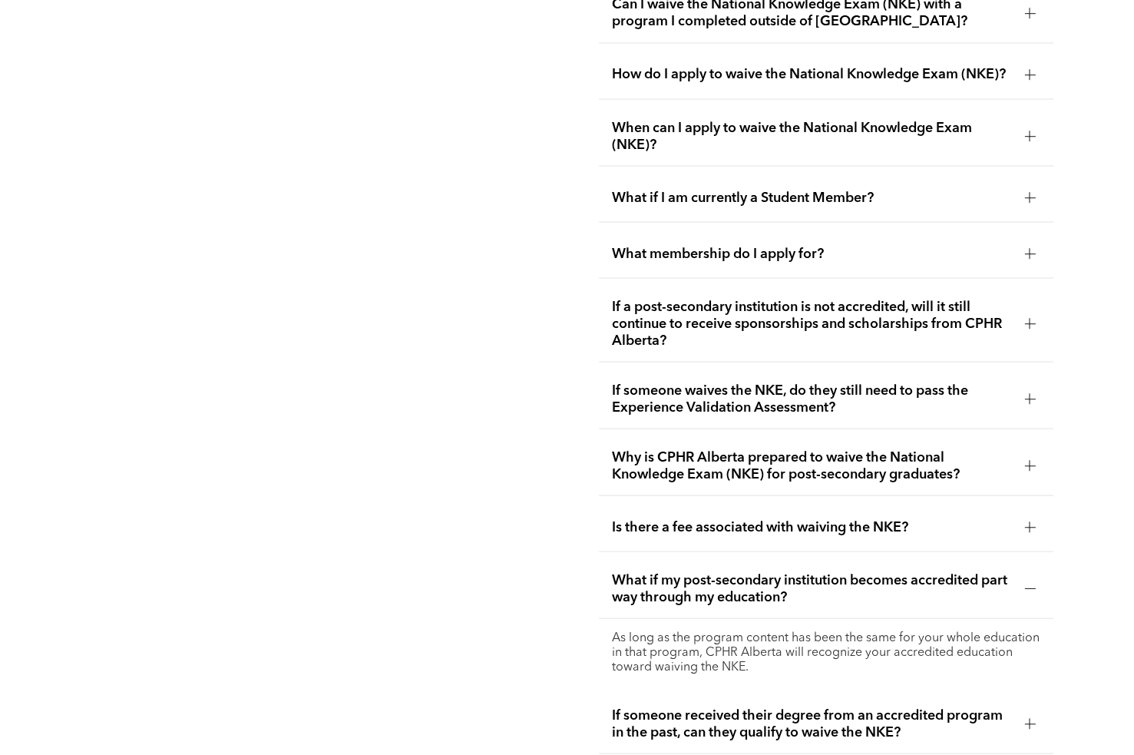
scroll to position [2893, 0]
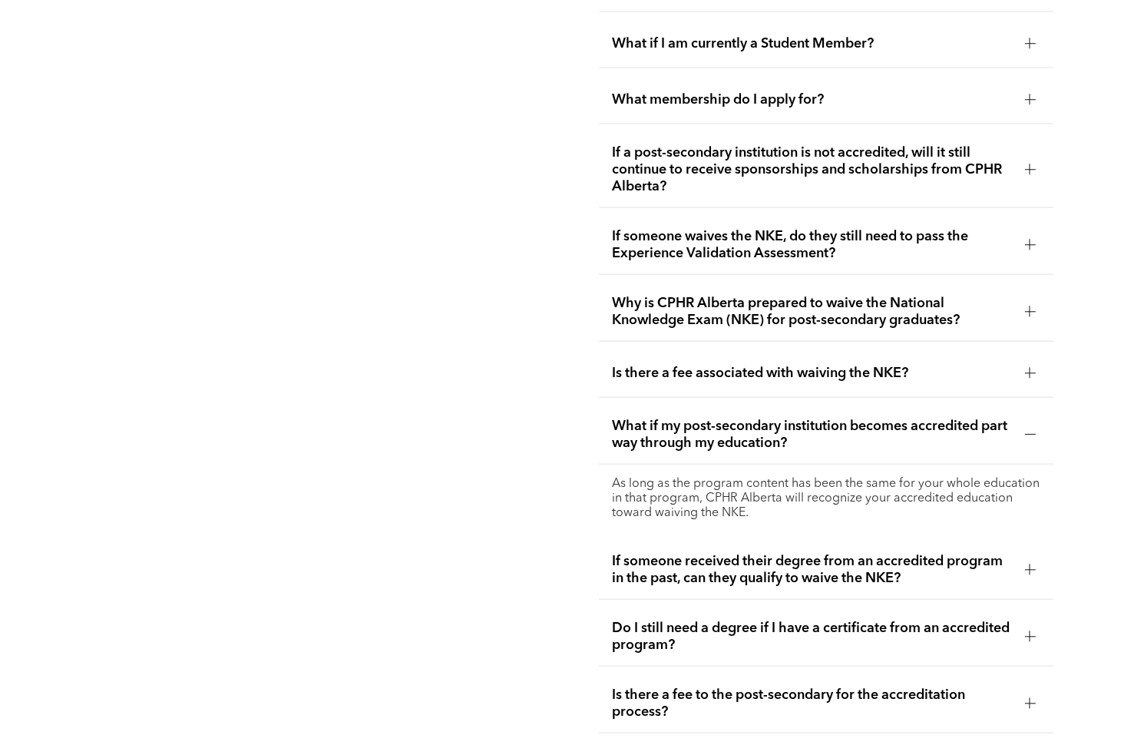
click at [831, 630] on span "Do I still need a degree if I have a certificate from an accredited program?" at bounding box center [811, 637] width 401 height 34
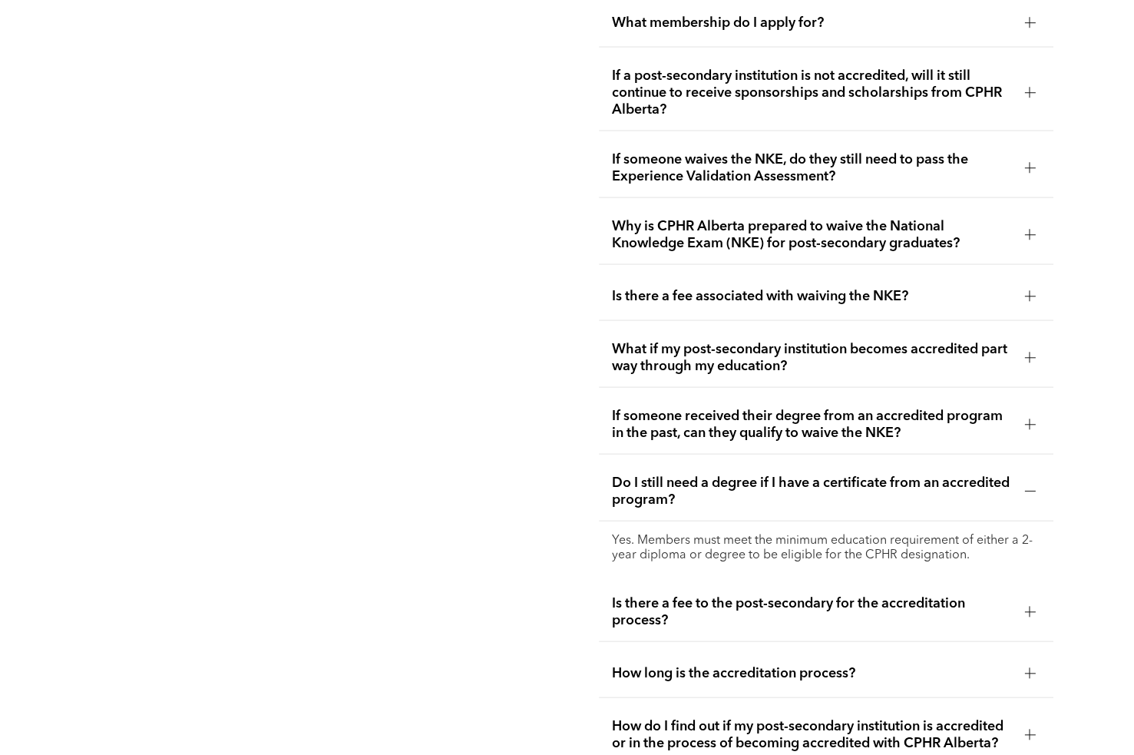
scroll to position [3047, 0]
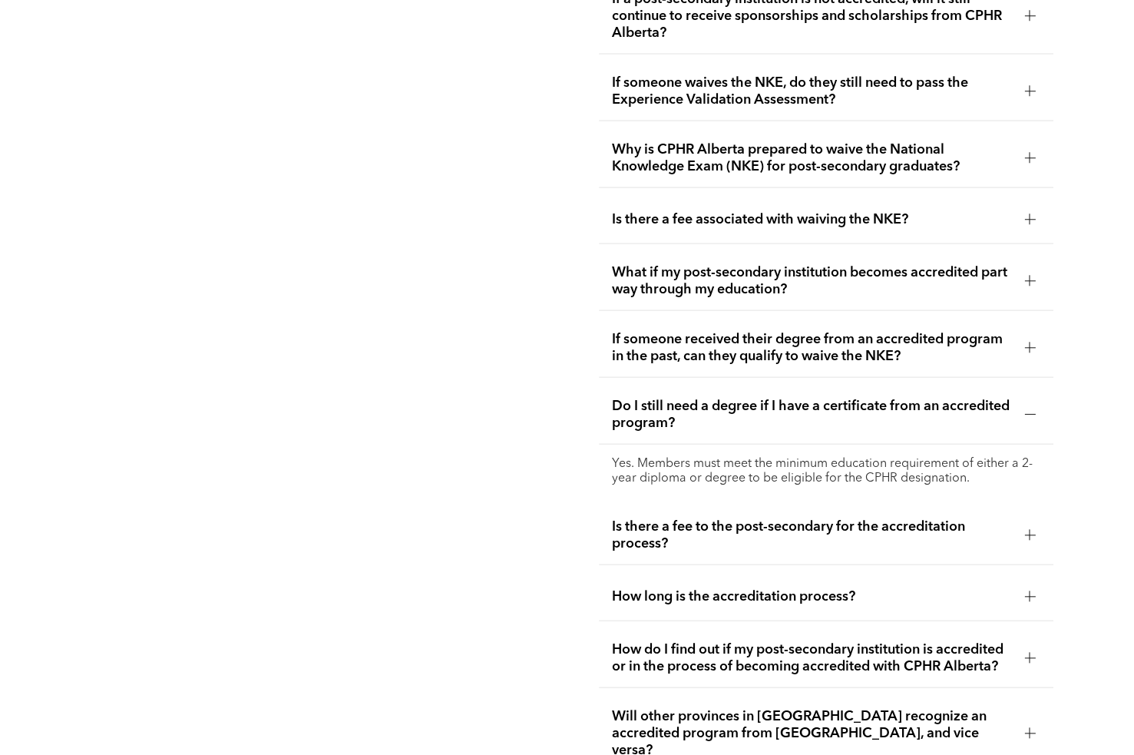
click at [766, 573] on div "How long is the accreditation process?" at bounding box center [826, 597] width 455 height 48
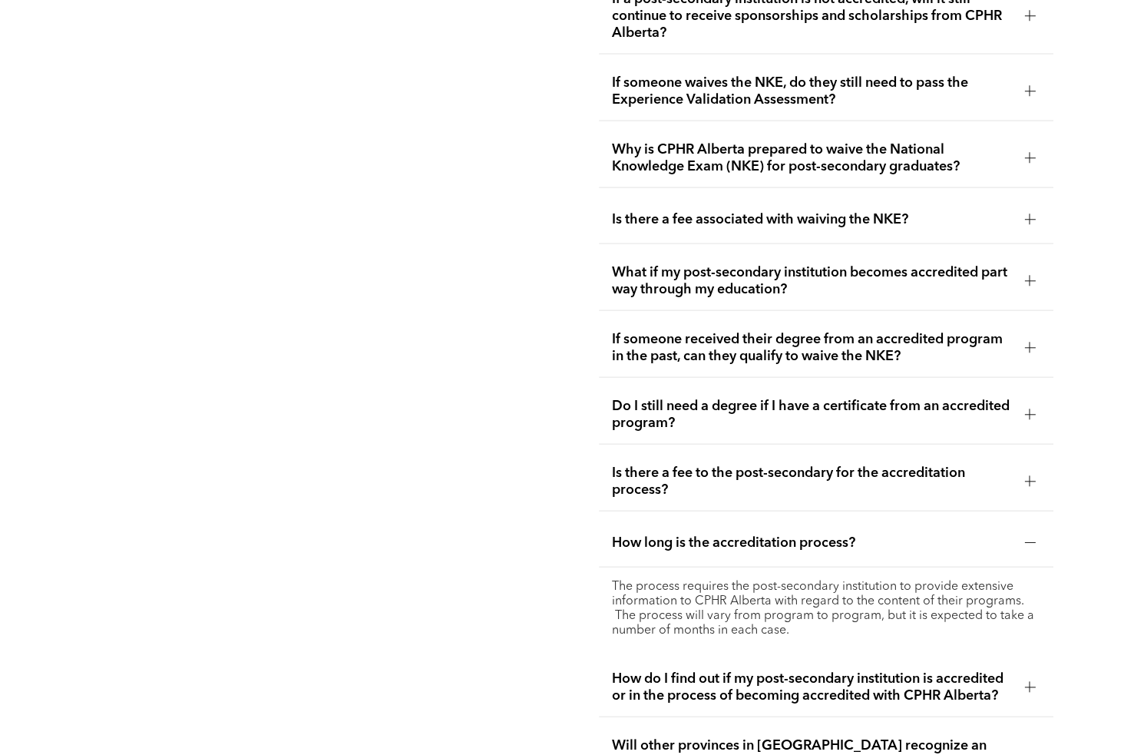
scroll to position [3354, 0]
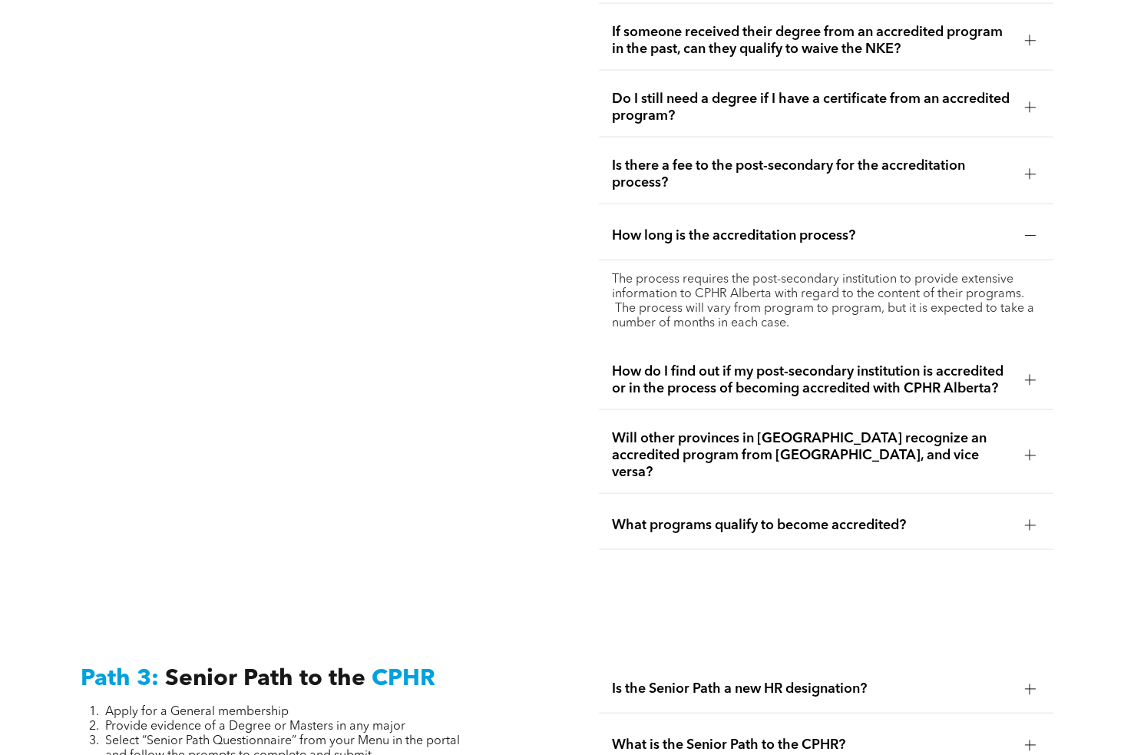
click at [813, 371] on span "How do I find out if my post-secondary institution is accredited or in the proc…" at bounding box center [811, 380] width 401 height 34
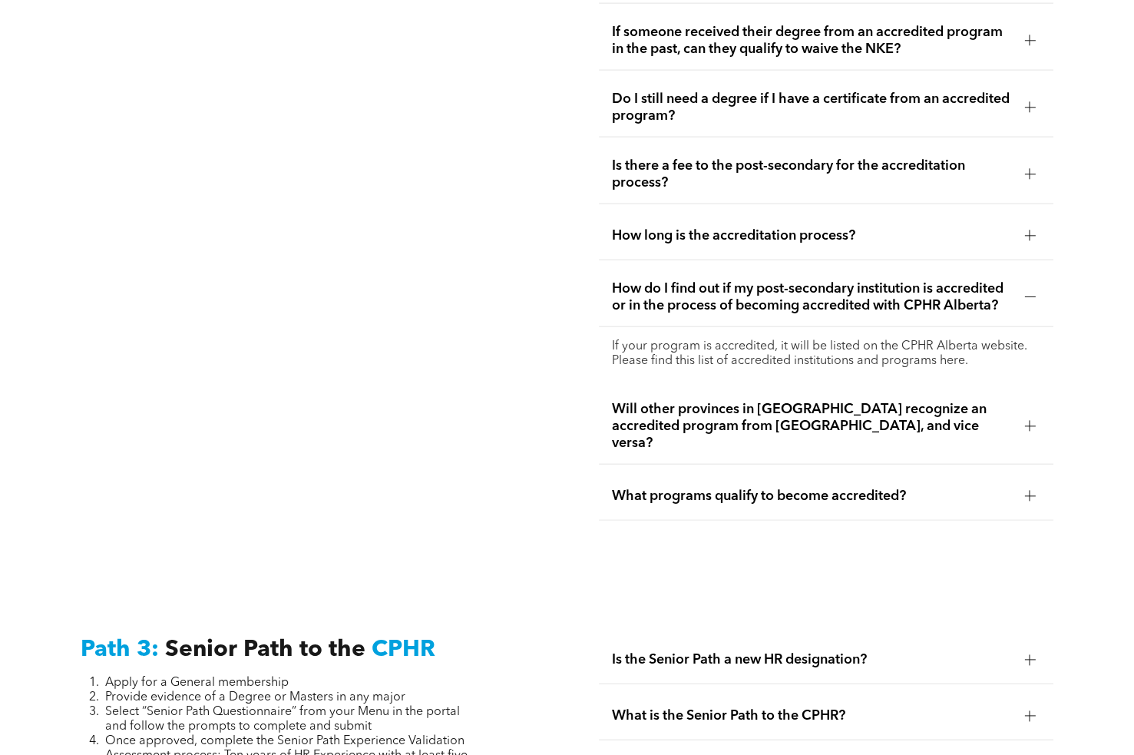
click at [856, 339] on p "If your program is accredited, it will be listed on the CPHR Alberta website. P…" at bounding box center [826, 353] width 430 height 29
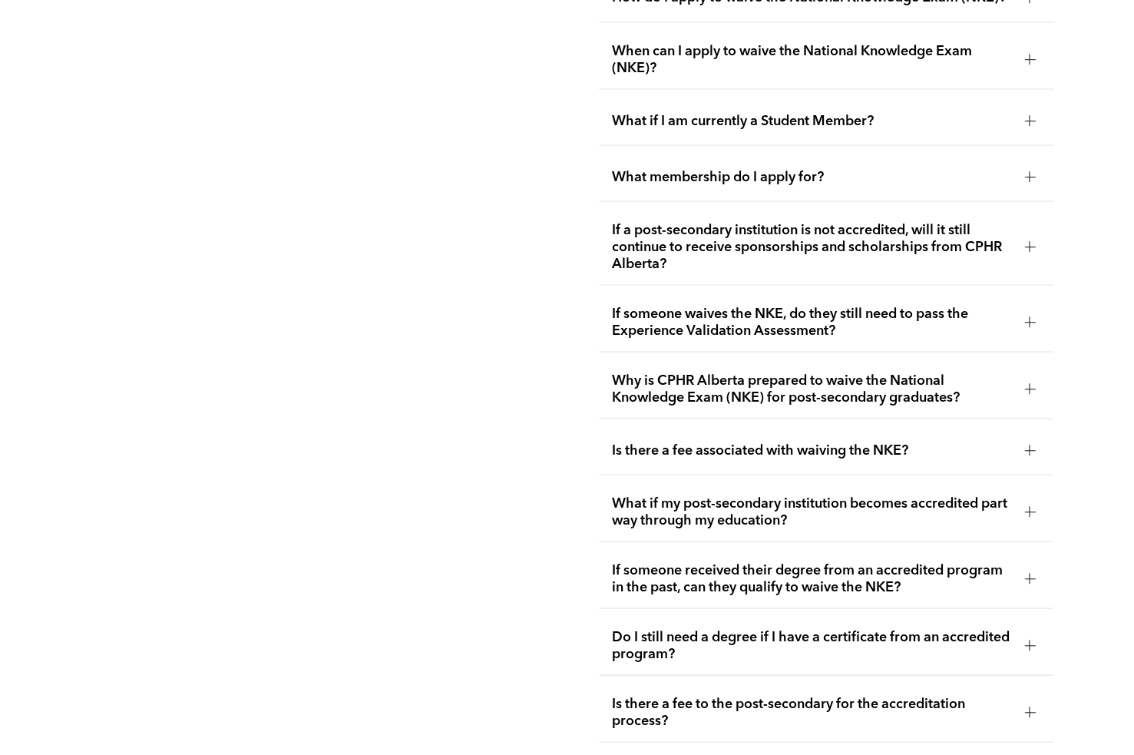
drag, startPoint x: 336, startPoint y: 238, endPoint x: 354, endPoint y: 250, distance: 21.1
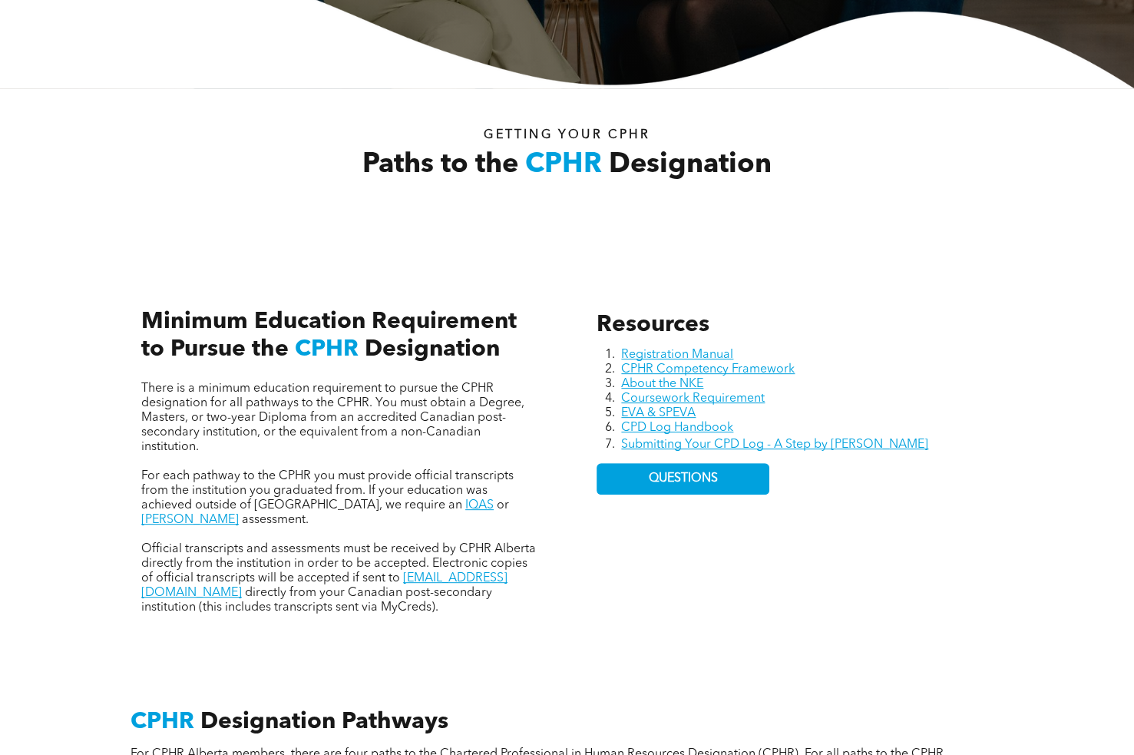
scroll to position [0, 0]
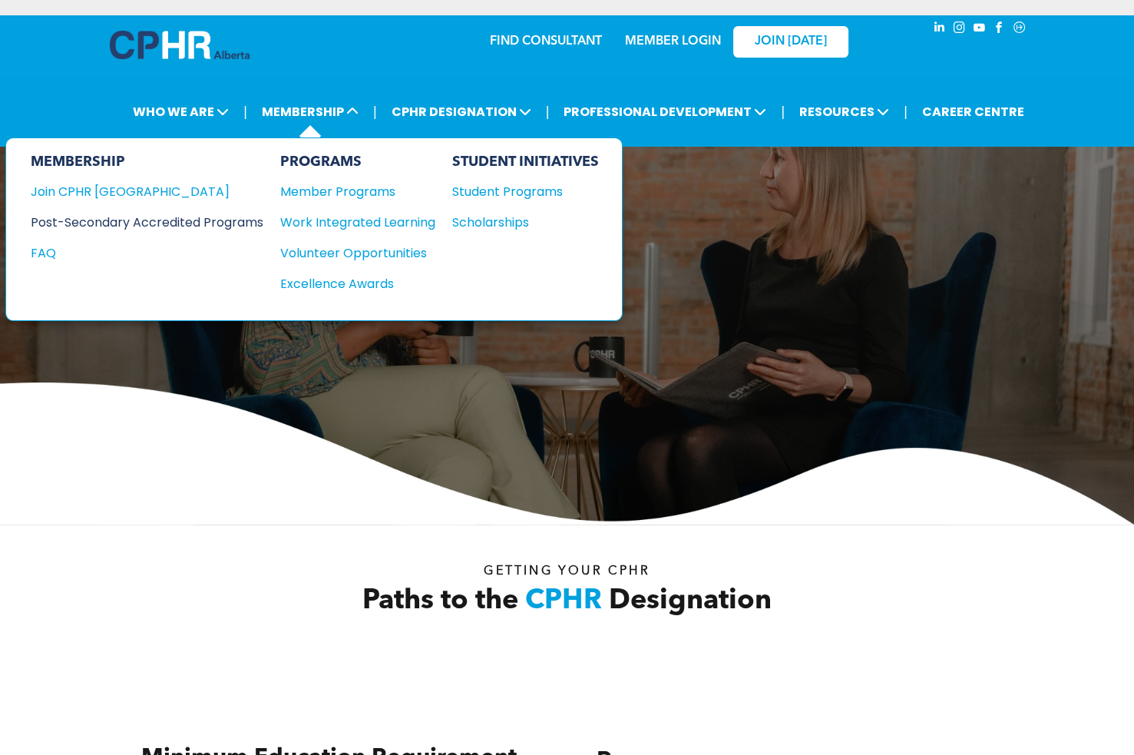
click at [175, 227] on div "Post-Secondary Accredited Programs" at bounding box center [136, 222] width 210 height 19
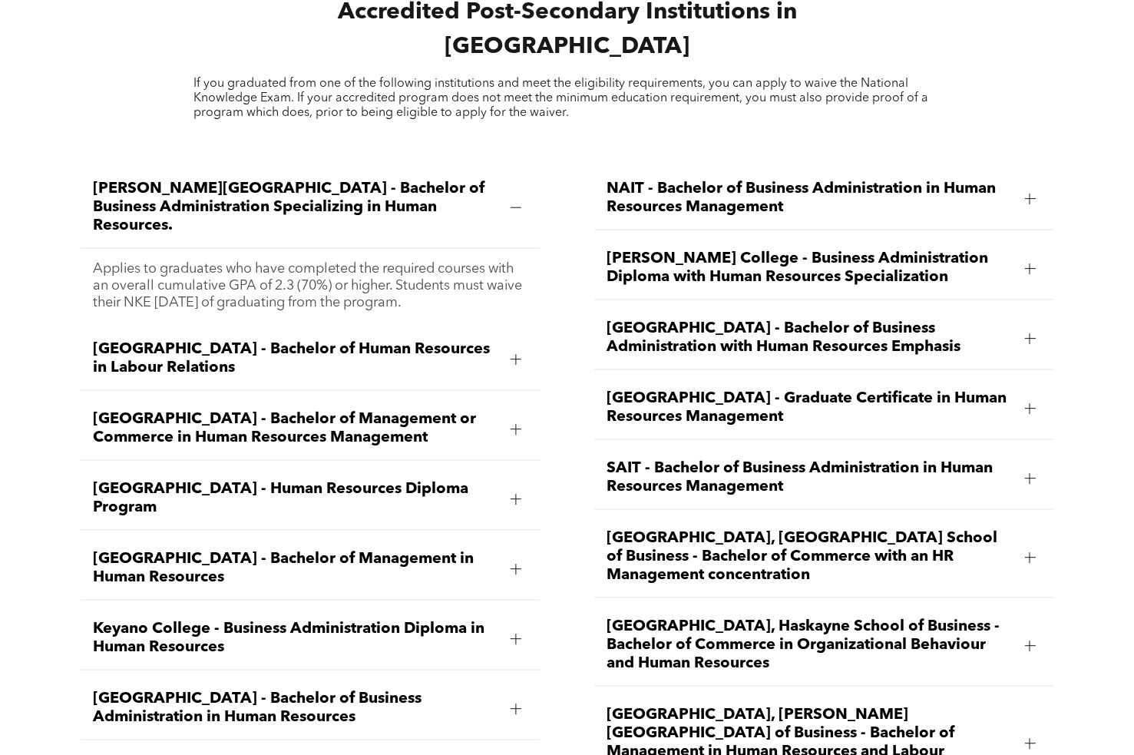
scroll to position [2150, 0]
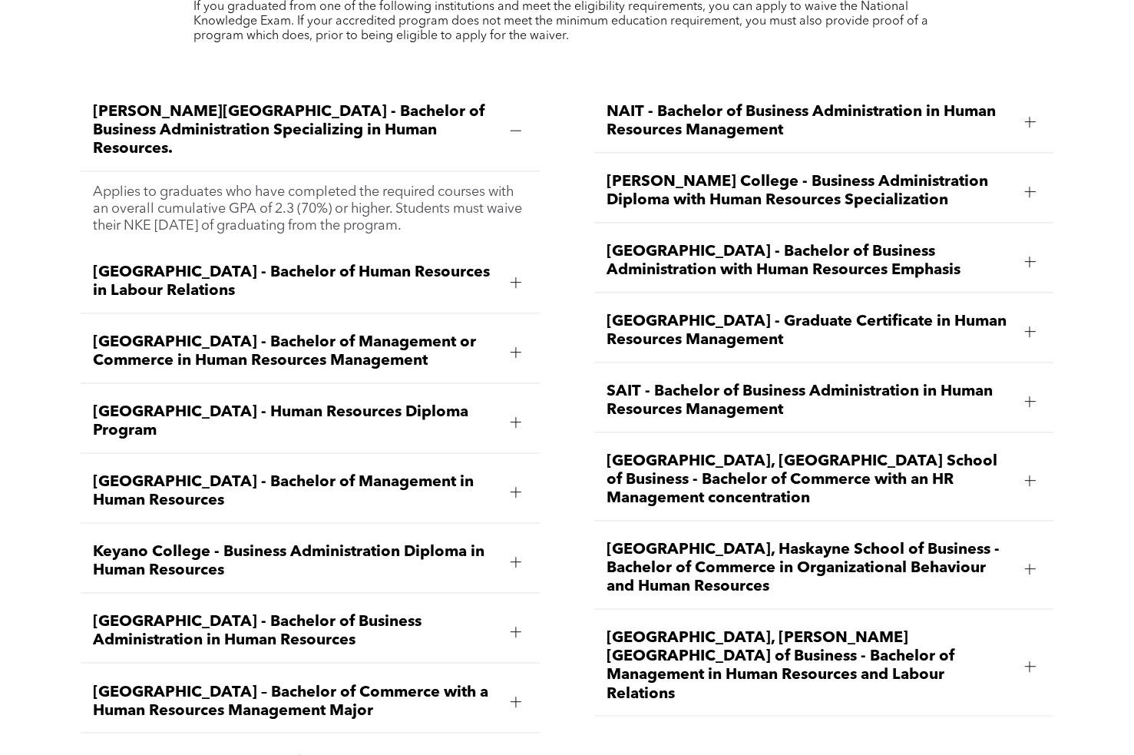
click at [373, 683] on span "[GEOGRAPHIC_DATA] – Bachelor of Commerce with a Human Resources Management Major" at bounding box center [295, 701] width 405 height 37
